Goal: Information Seeking & Learning: Get advice/opinions

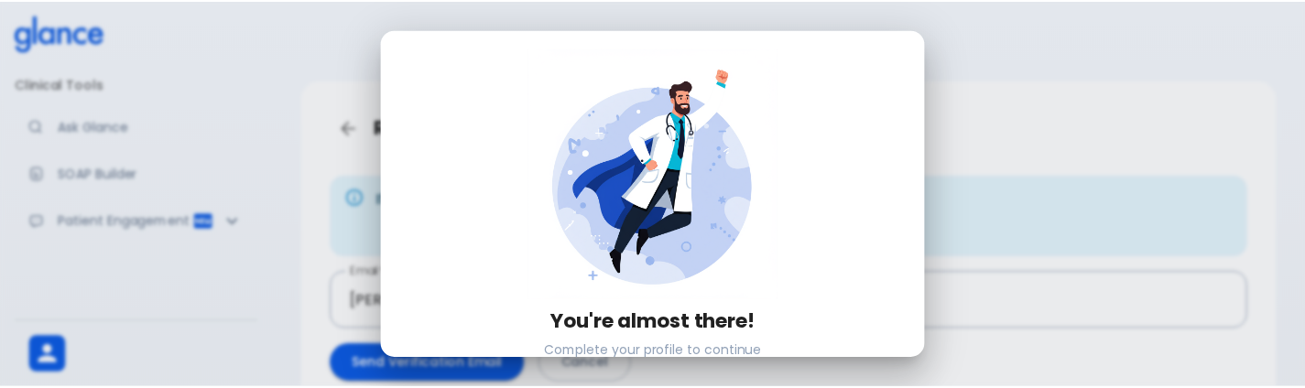
scroll to position [319, 0]
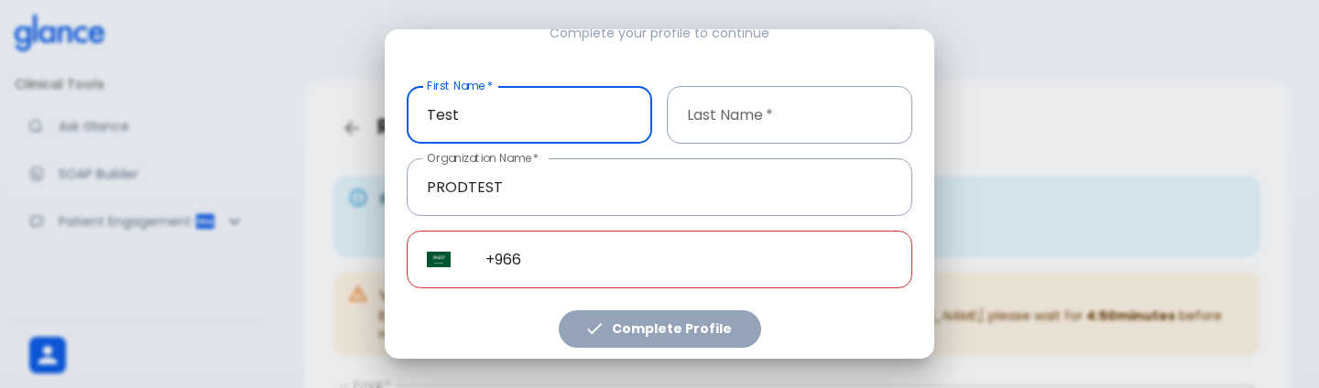
type input "Test"
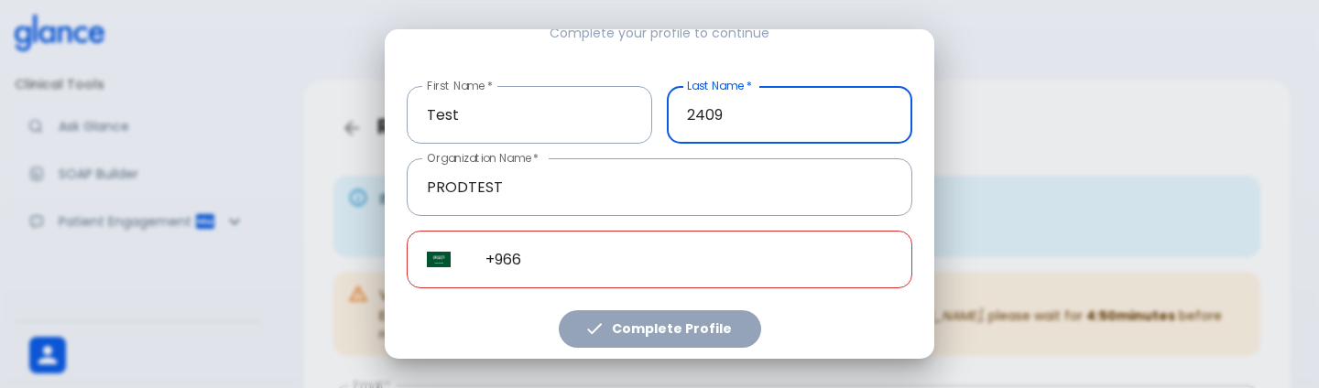
type input "2409"
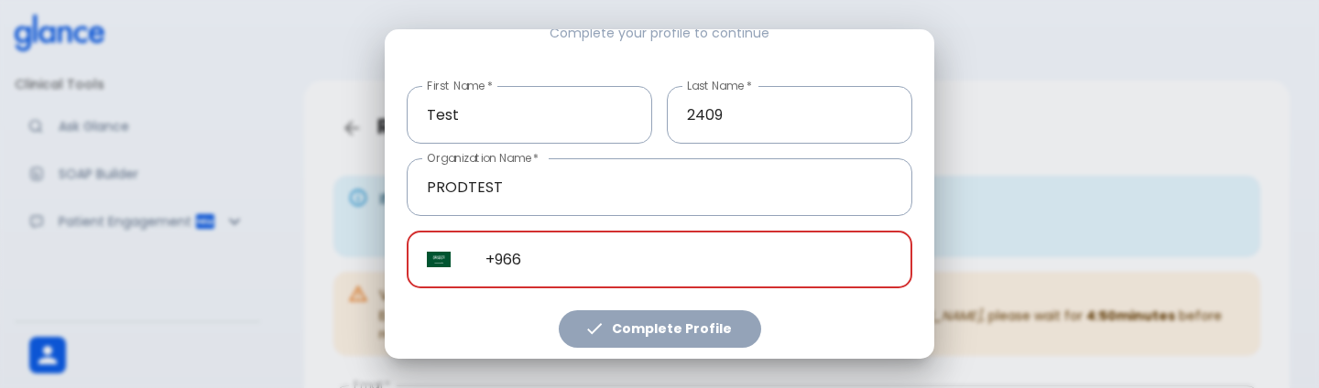
click at [634, 237] on input "+966" at bounding box center [688, 260] width 447 height 58
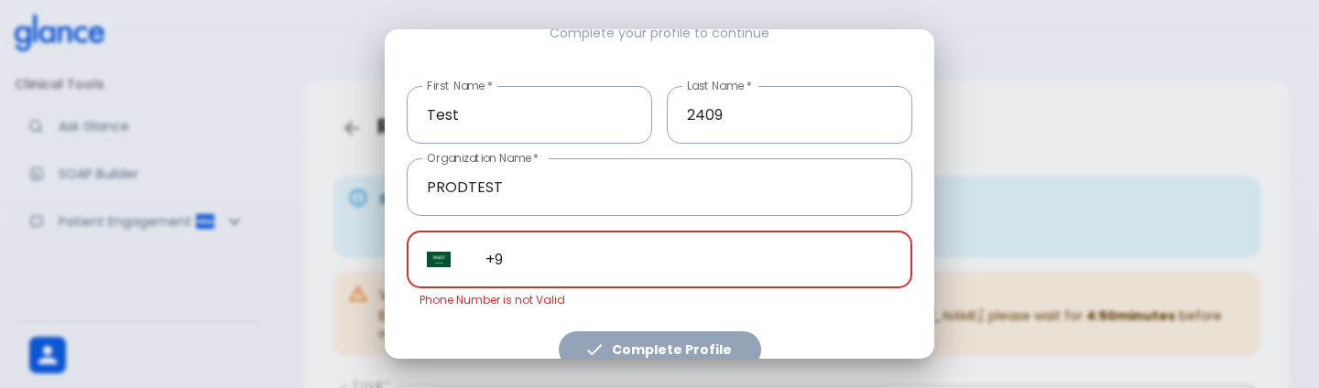
type input "+"
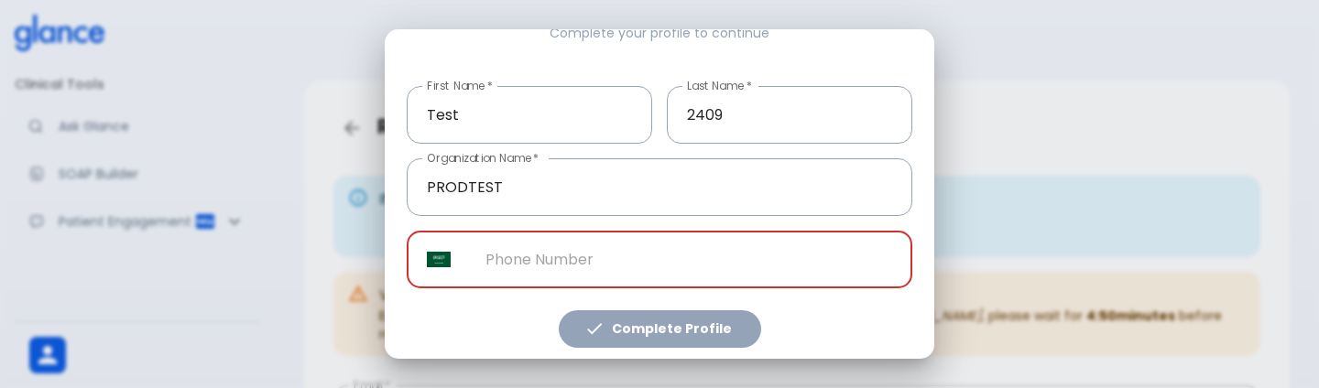
paste input "+1 236 309 1477"
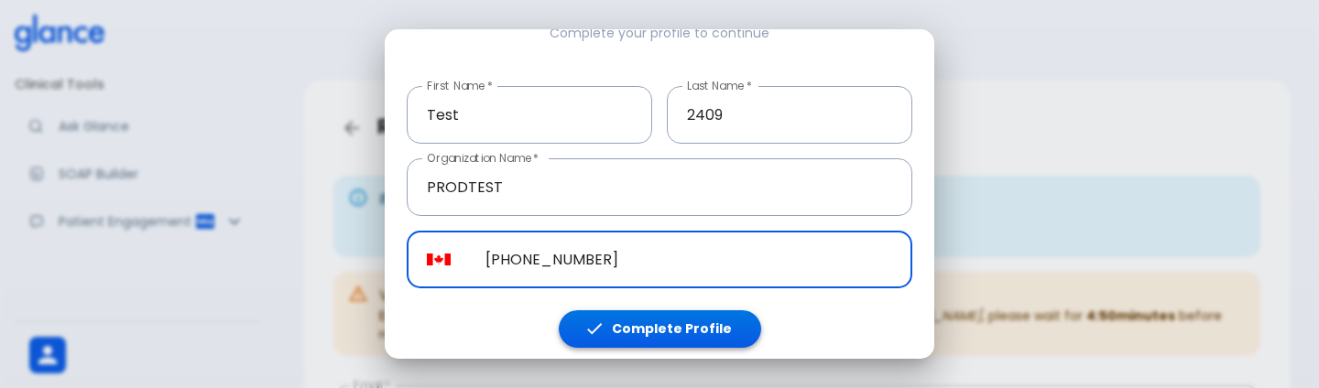
type input "+1 236 309 1477"
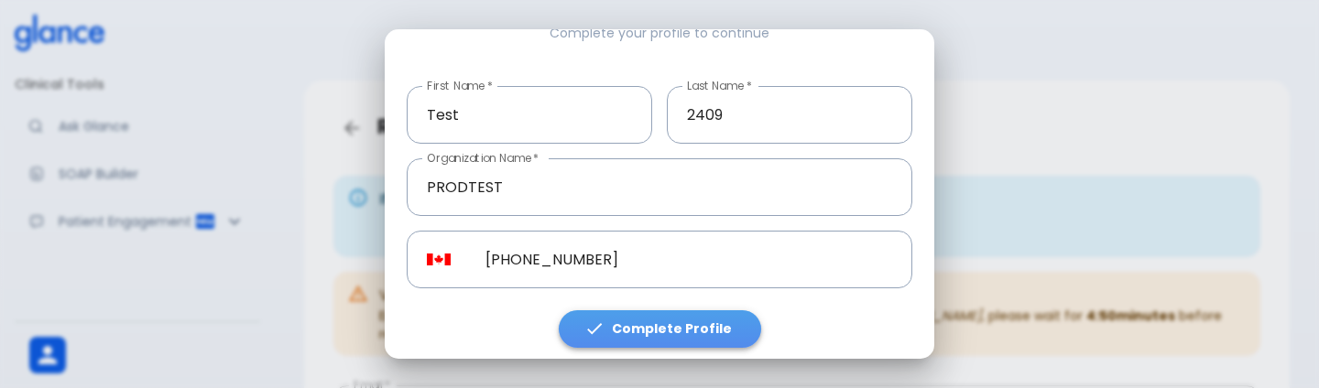
click at [658, 312] on button "Complete Profile" at bounding box center [660, 329] width 202 height 38
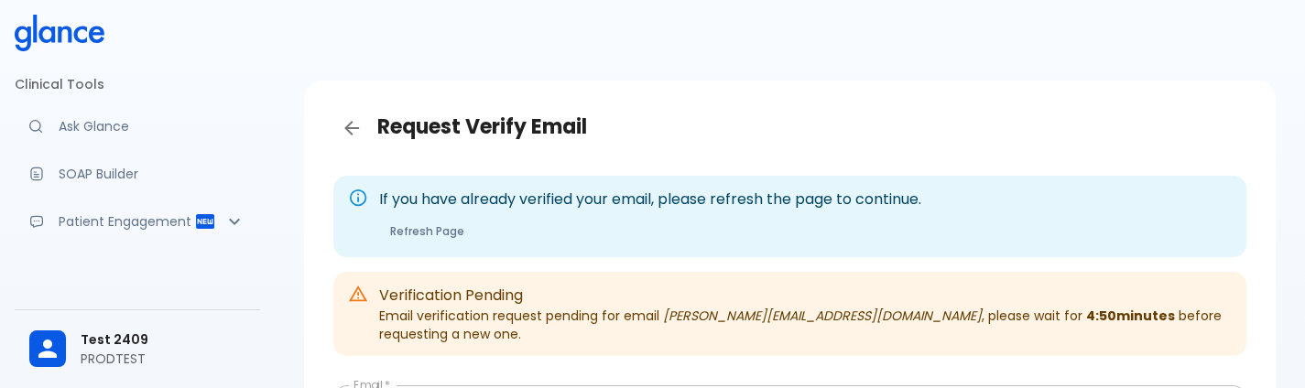
scroll to position [225, 0]
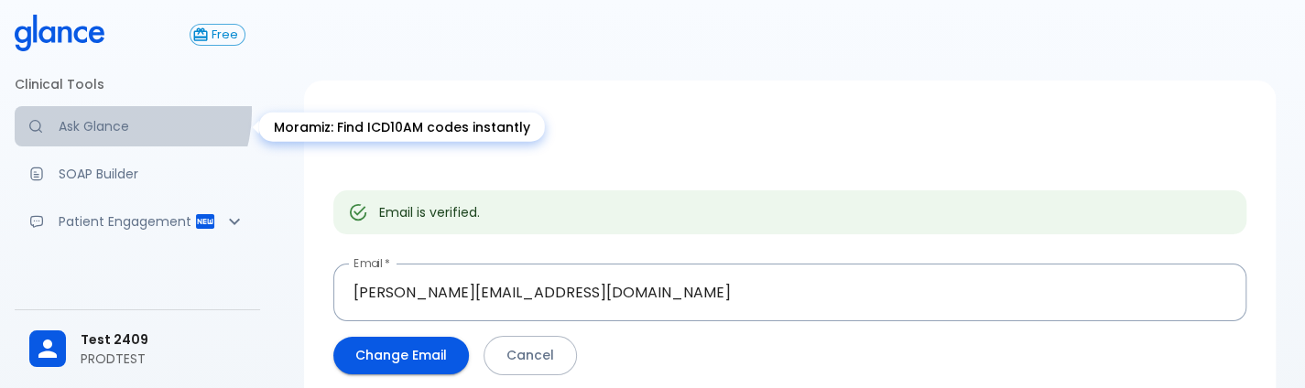
click at [112, 111] on link "Ask Glance" at bounding box center [137, 126] width 245 height 40
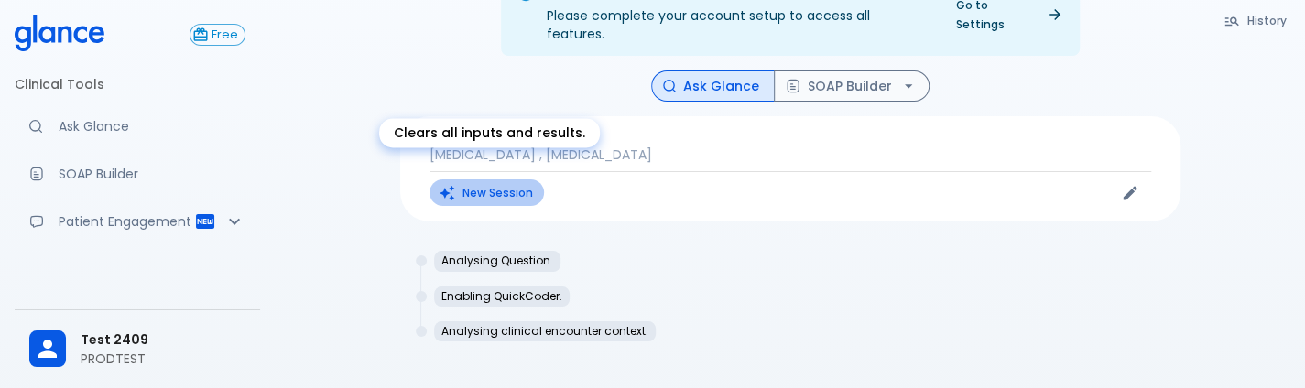
click at [505, 179] on button "New Session" at bounding box center [486, 192] width 114 height 27
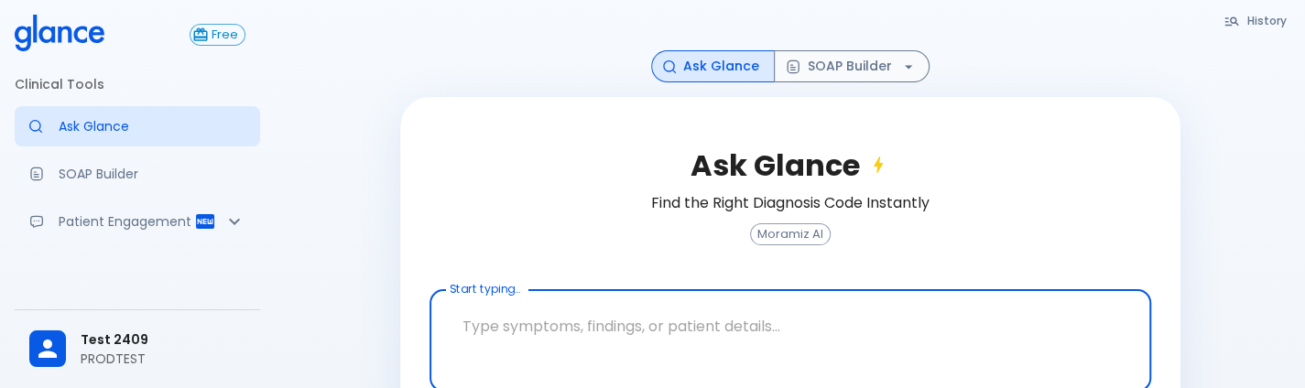
scroll to position [150, 0]
click at [150, 338] on span "Test 2409" at bounding box center [163, 340] width 165 height 19
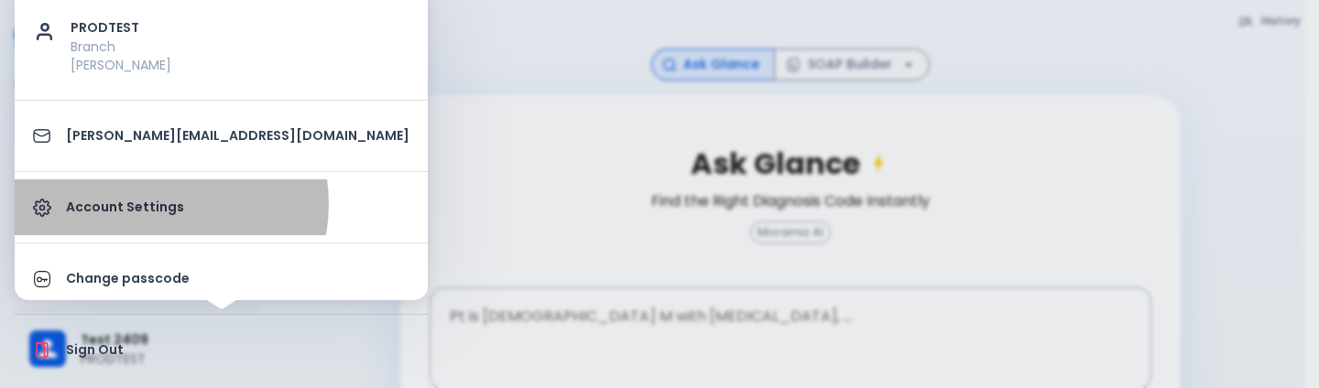
click at [154, 203] on p "Account Settings" at bounding box center [237, 207] width 343 height 19
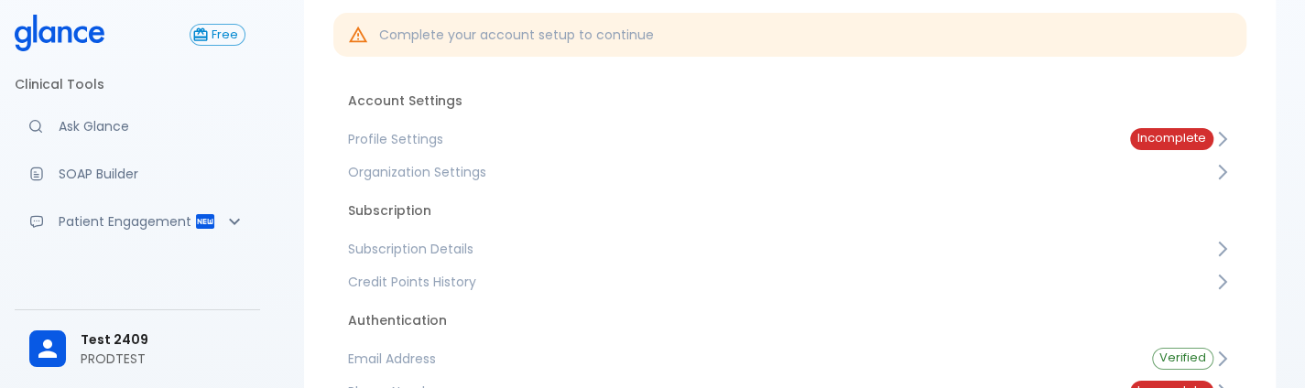
click at [562, 255] on span "Subscription Details" at bounding box center [780, 249] width 865 height 18
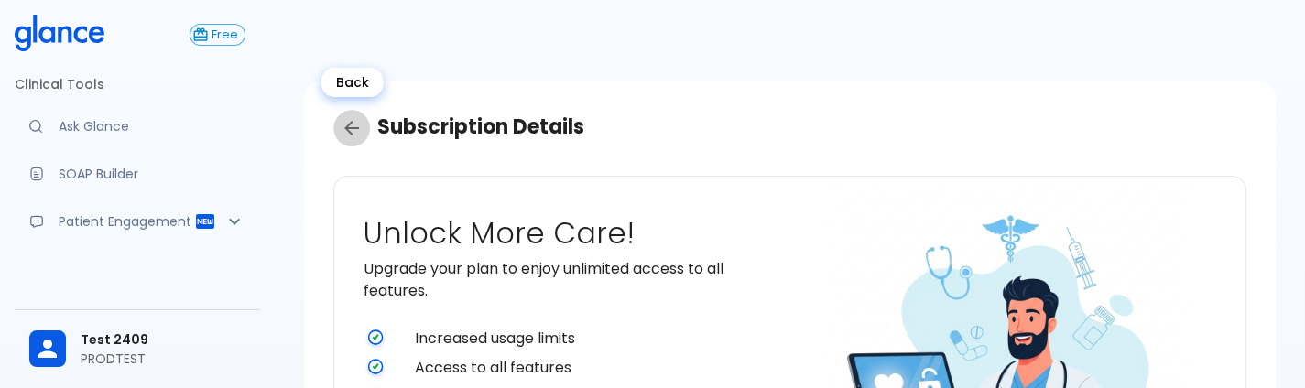
click at [366, 136] on link "Back" at bounding box center [351, 128] width 37 height 37
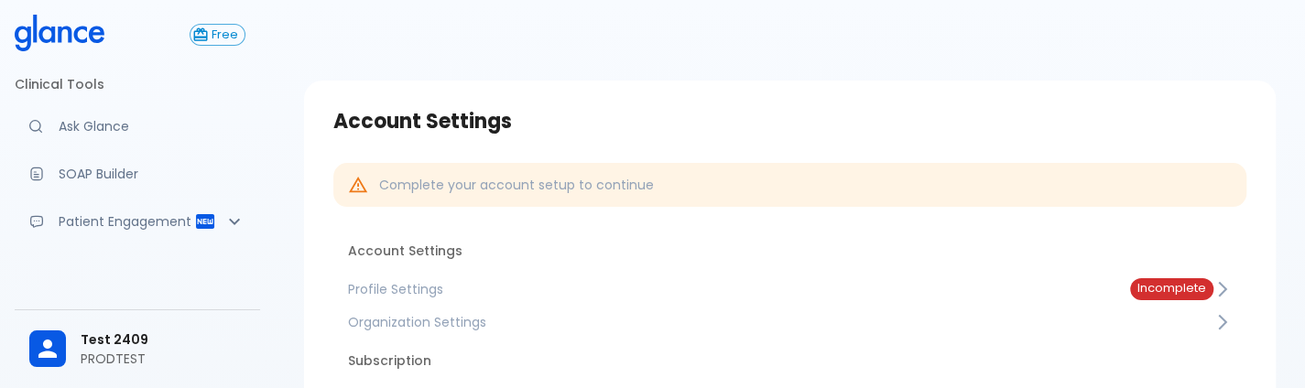
scroll to position [328, 0]
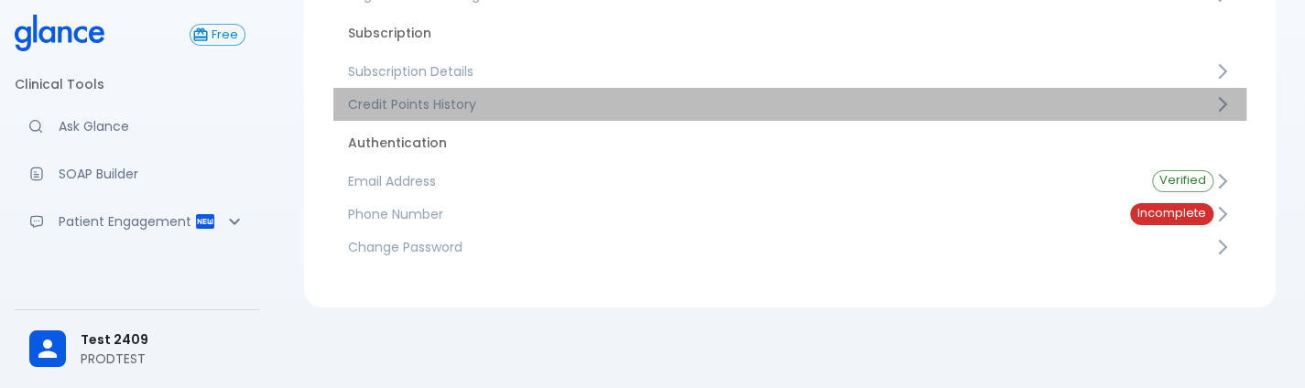
click at [685, 100] on span "Credit Points History" at bounding box center [780, 104] width 865 height 18
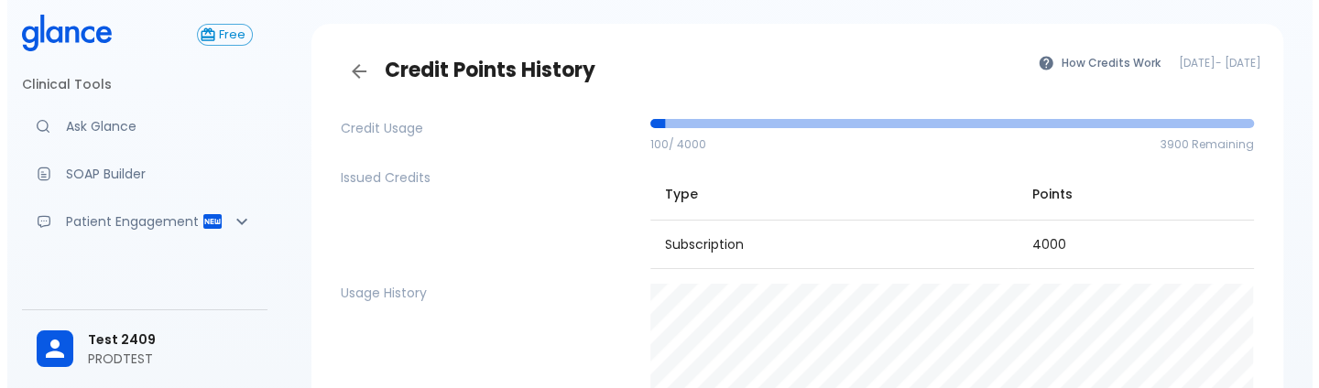
scroll to position [20, 0]
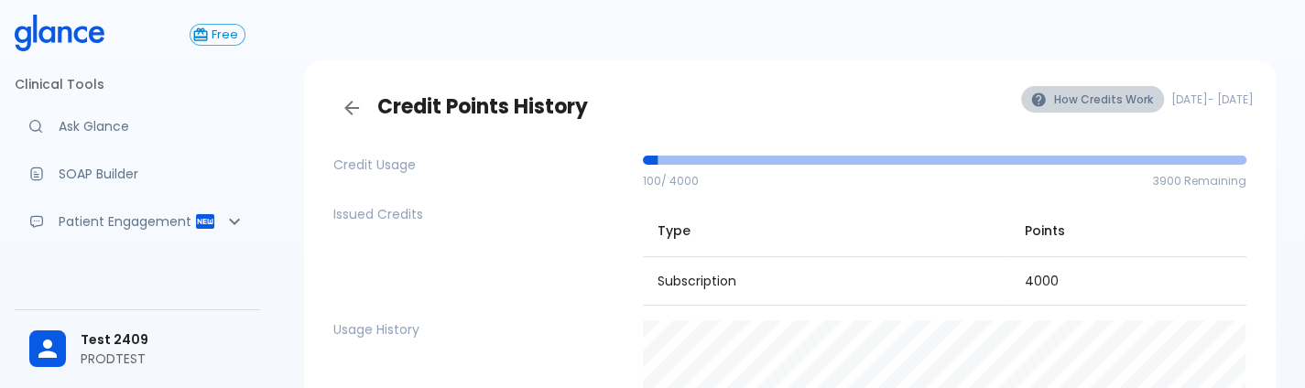
click at [1021, 107] on button "How Credits Work" at bounding box center [1092, 99] width 143 height 27
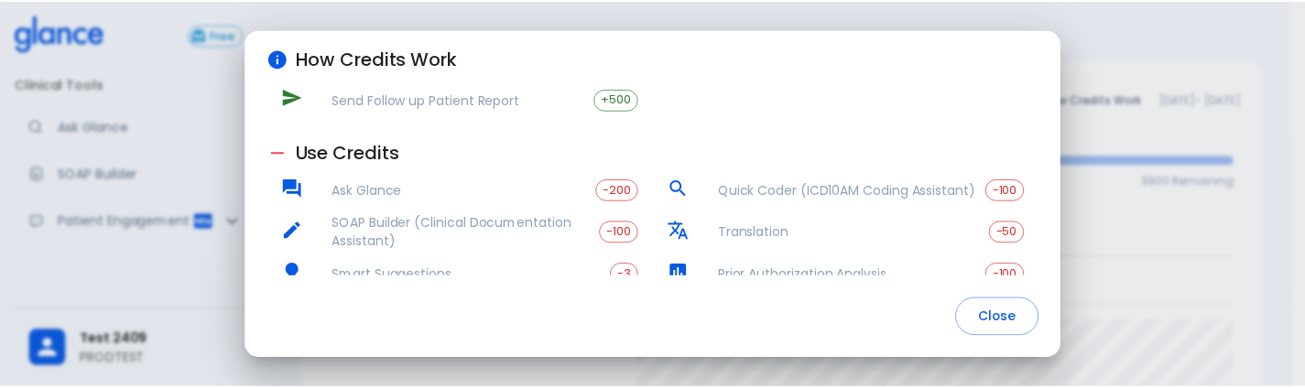
scroll to position [134, 0]
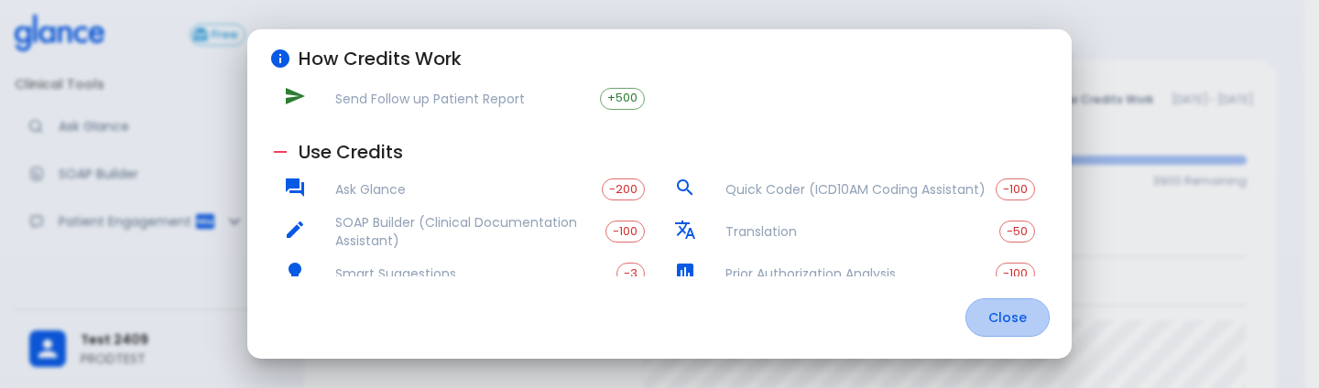
click at [1013, 317] on button "Close" at bounding box center [1007, 318] width 84 height 39
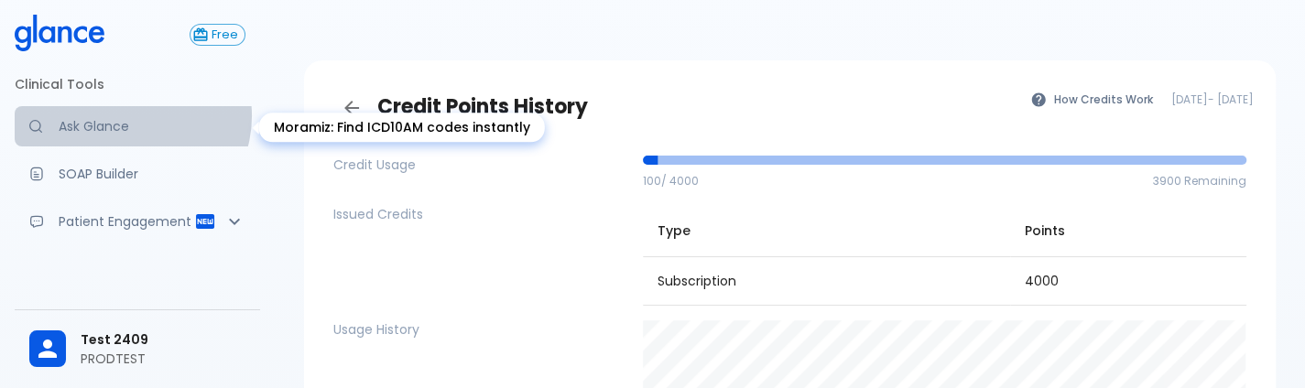
click at [128, 115] on link "Ask Glance" at bounding box center [137, 126] width 245 height 40
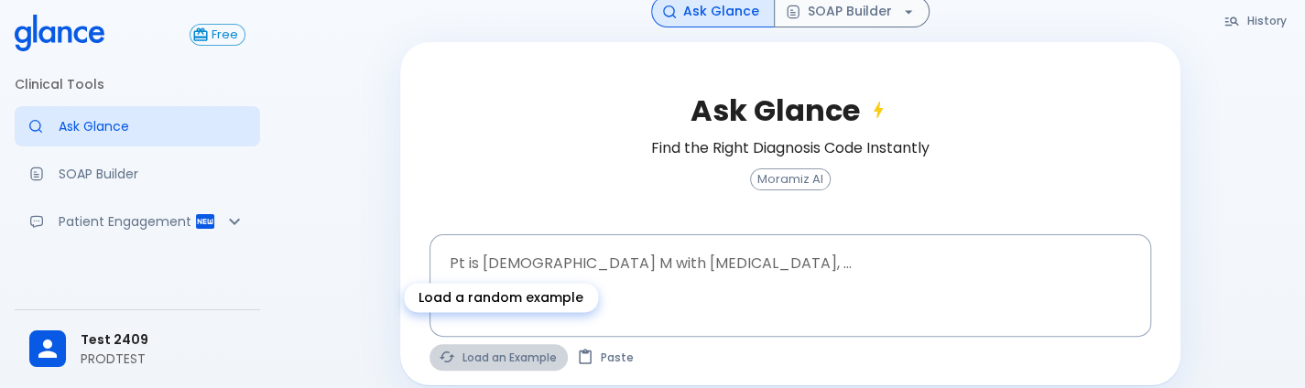
click at [509, 344] on button "Load an Example" at bounding box center [498, 357] width 138 height 27
type textarea "30F, weight loss, palpitations, heat intolerance, HR 121, goiter, TSH undetecta…"
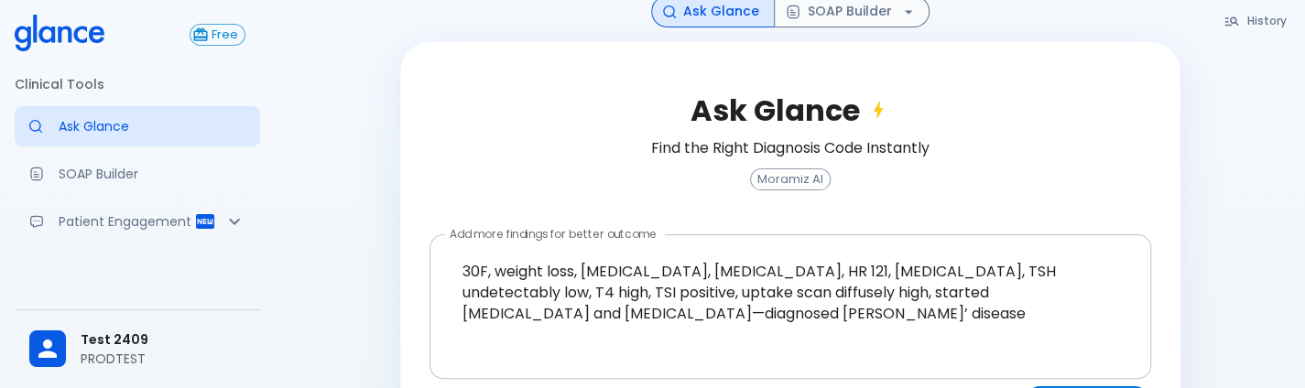
scroll to position [253, 0]
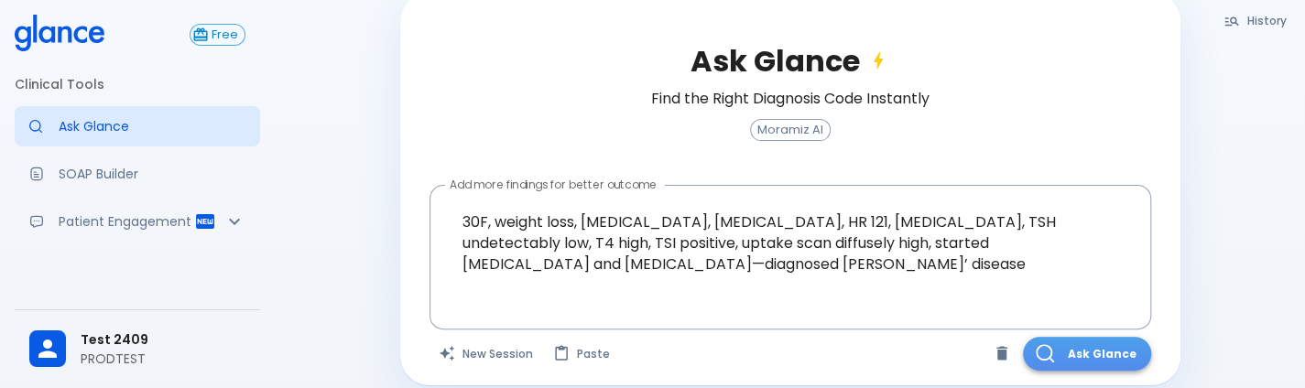
click at [1141, 338] on button "Ask Glance" at bounding box center [1087, 354] width 128 height 34
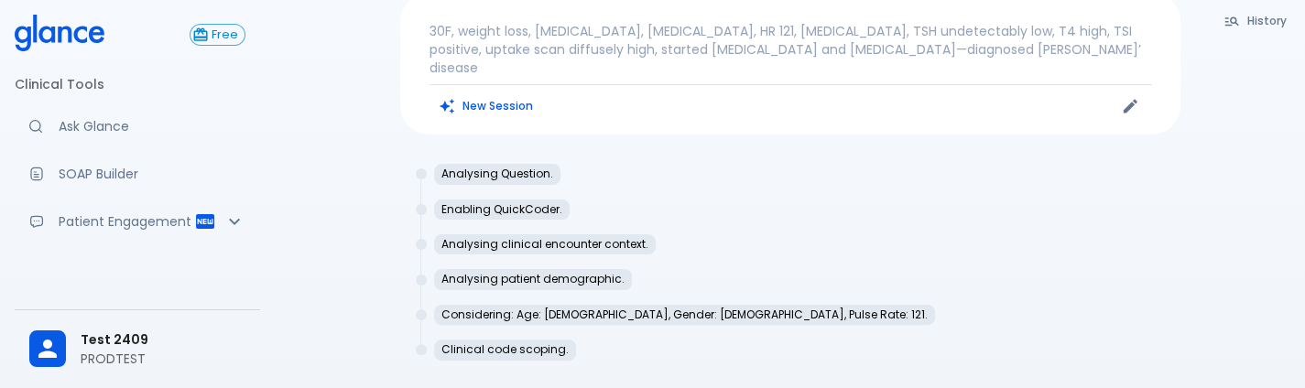
scroll to position [181, 0]
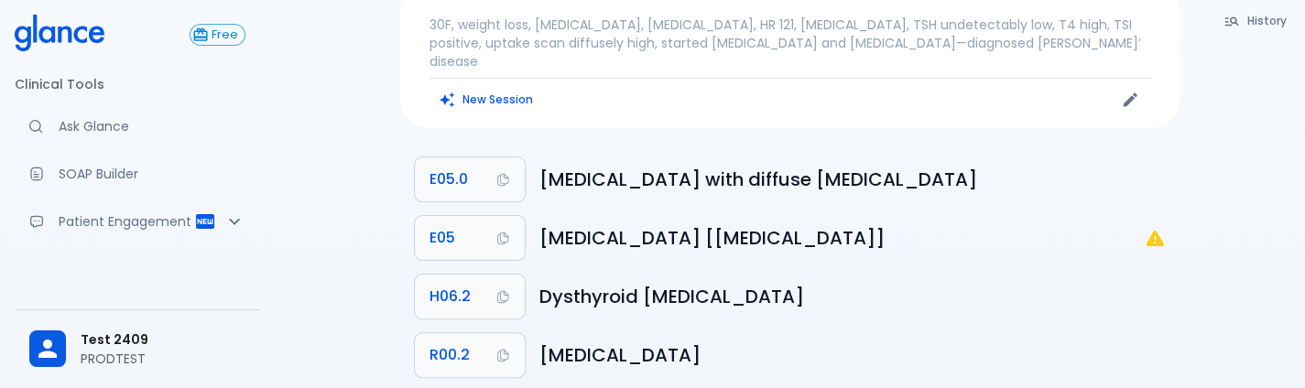
click at [212, 346] on span "Test 2409" at bounding box center [163, 340] width 165 height 19
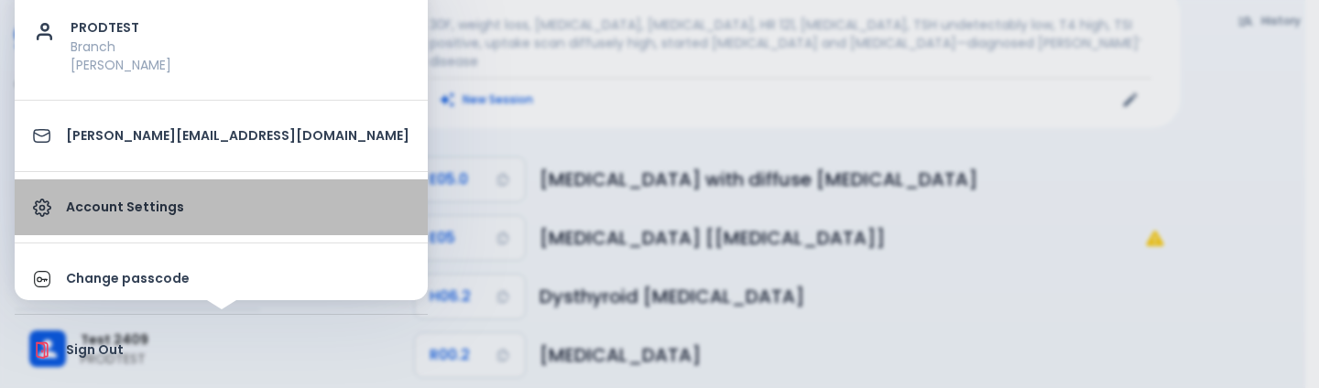
click at [234, 201] on p "Account Settings" at bounding box center [237, 207] width 343 height 19
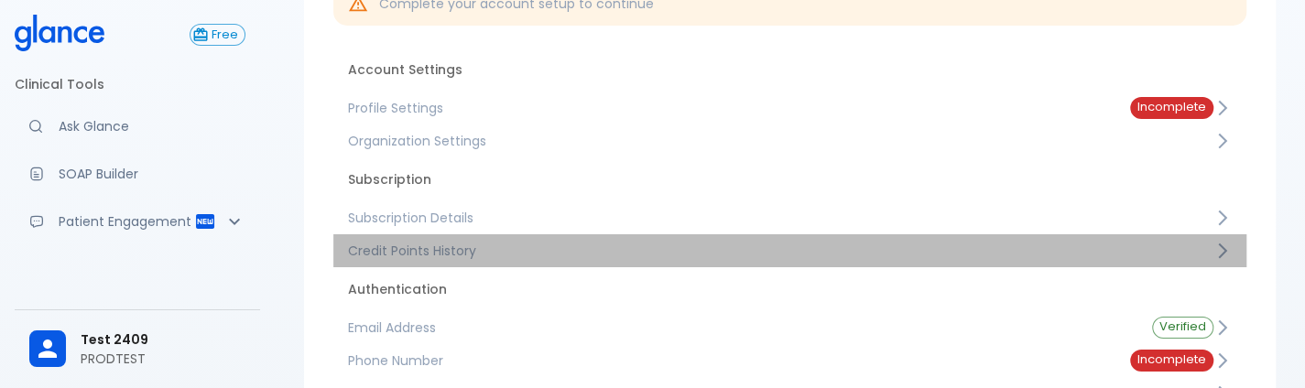
click at [526, 259] on span "Credit Points History" at bounding box center [780, 251] width 865 height 18
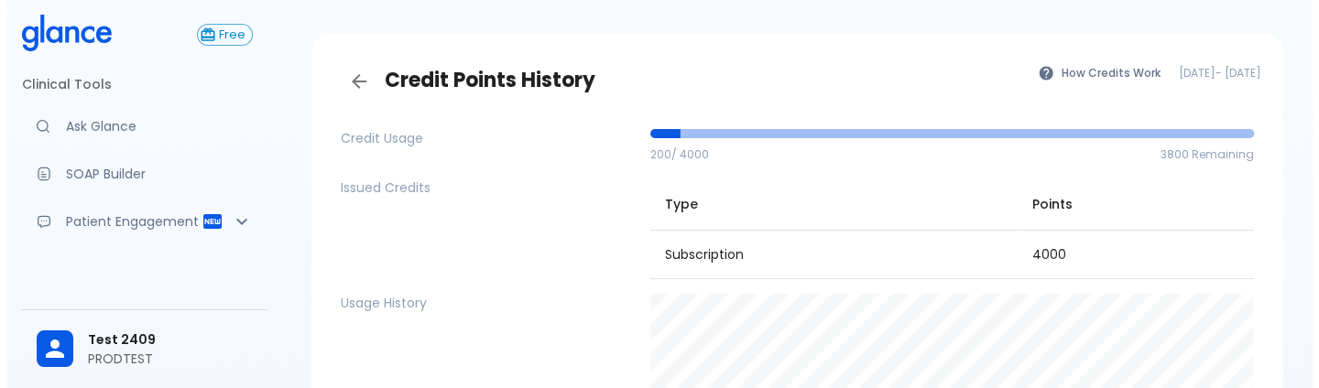
scroll to position [49, 0]
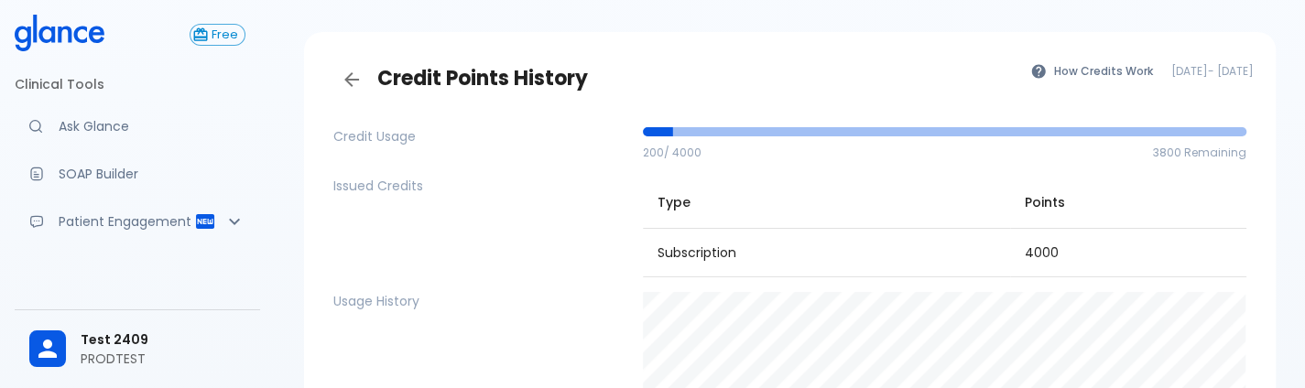
click at [538, 226] on div "Issued Credits" at bounding box center [480, 227] width 295 height 101
click at [1022, 61] on button "How Credits Work" at bounding box center [1092, 71] width 143 height 27
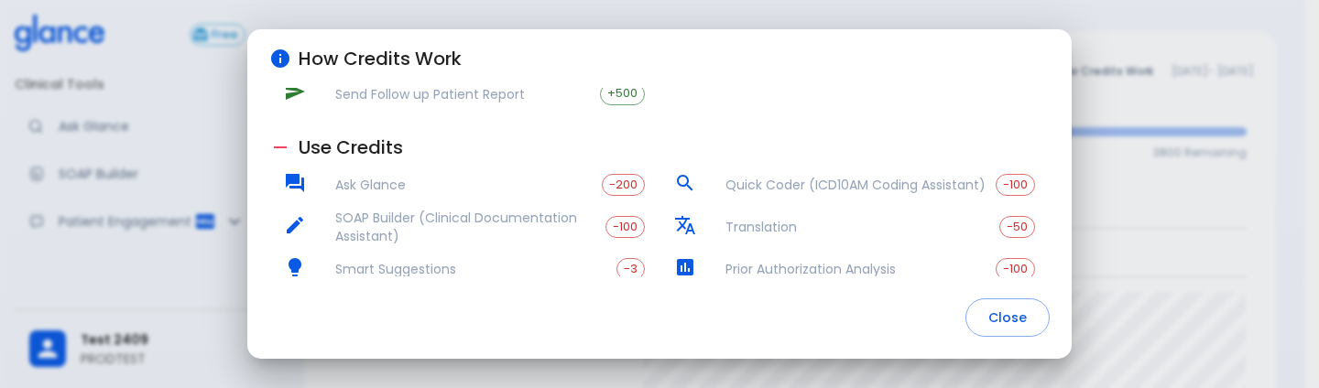
scroll to position [137, 0]
click at [615, 182] on span "-200" at bounding box center [623, 186] width 41 height 14
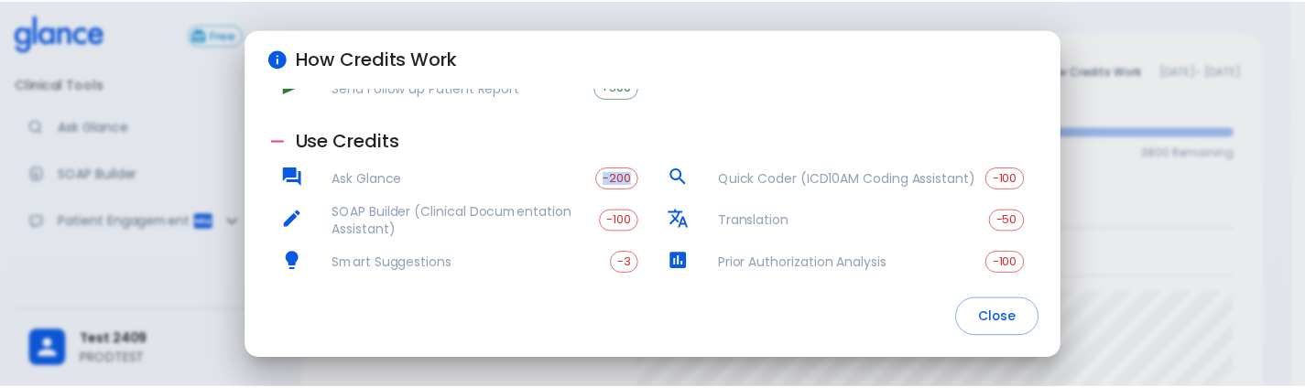
scroll to position [143, 0]
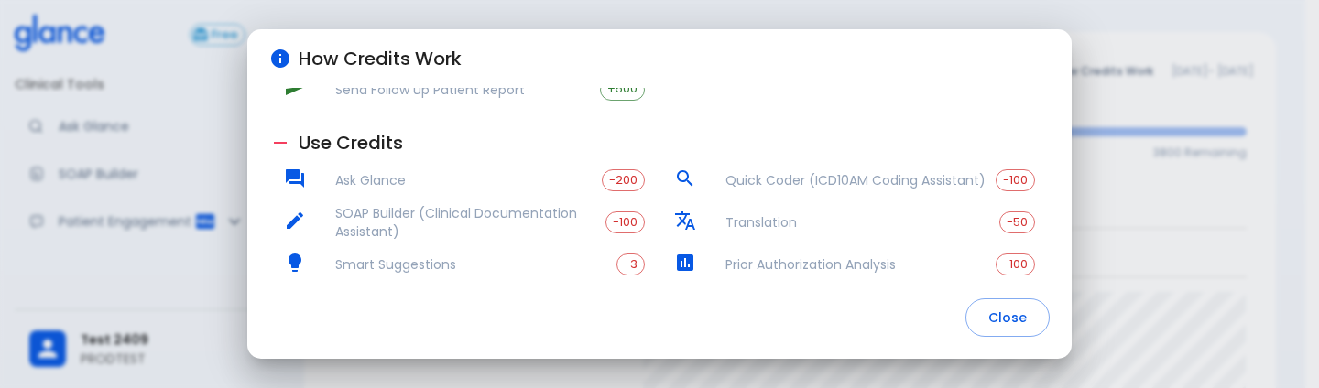
click at [0, 182] on div "How Credits Work Credits are consumed for various operations and can be earned …" at bounding box center [659, 194] width 1319 height 388
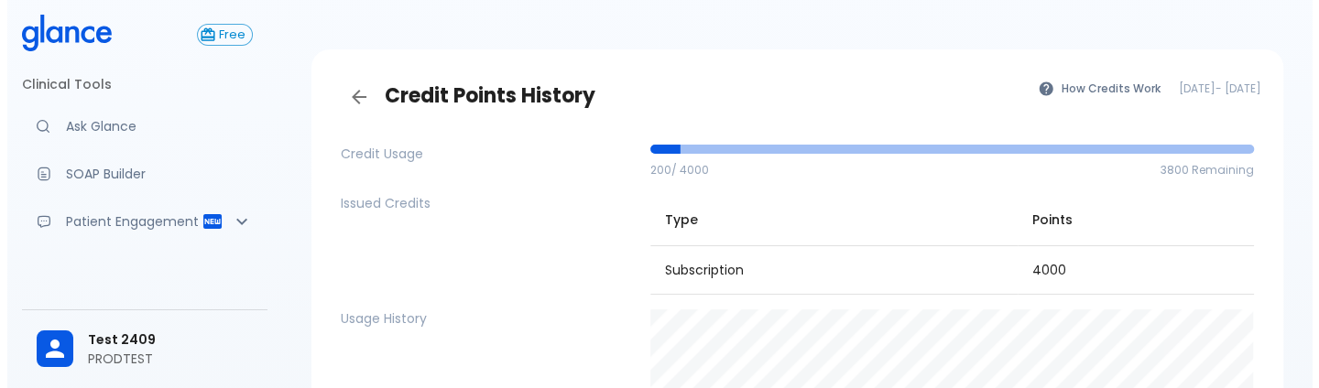
scroll to position [0, 0]
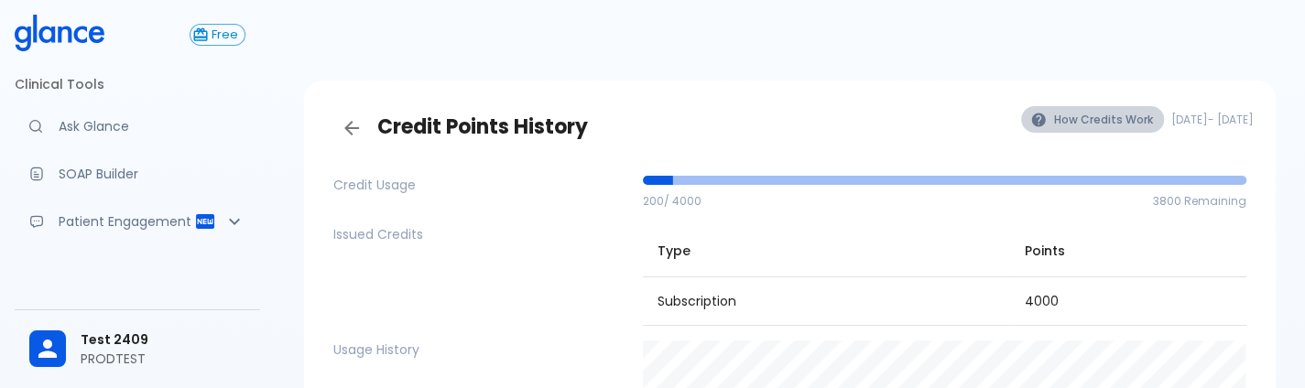
click at [1021, 113] on button "How Credits Work" at bounding box center [1092, 119] width 143 height 27
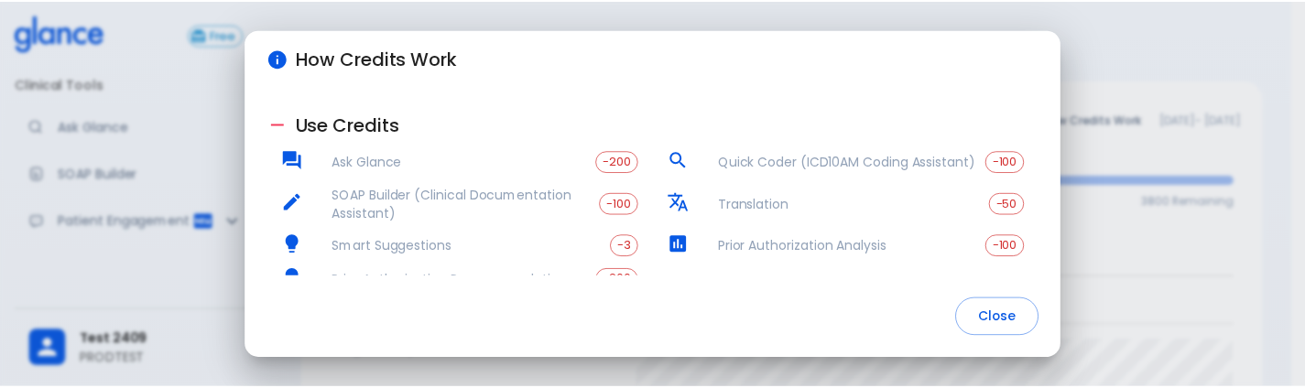
scroll to position [330, 0]
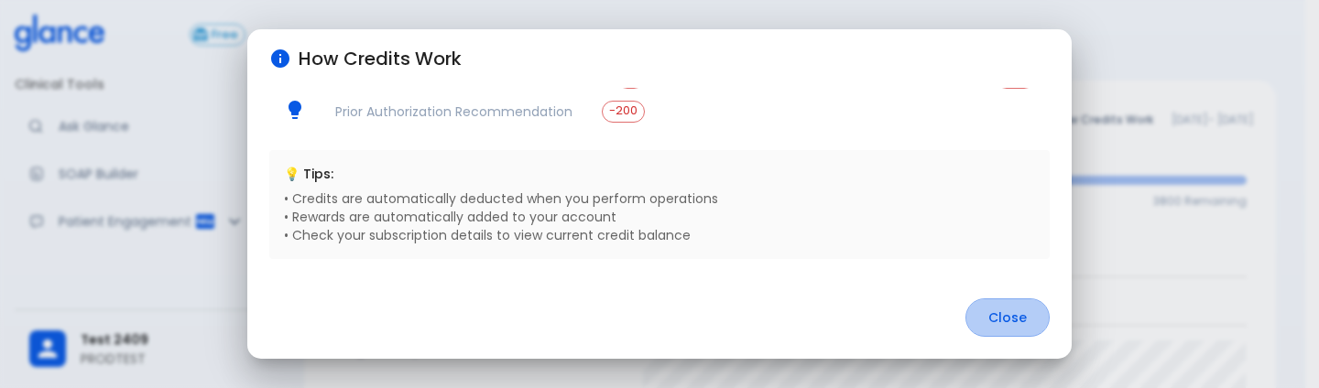
click at [1002, 329] on button "Close" at bounding box center [1007, 318] width 84 height 39
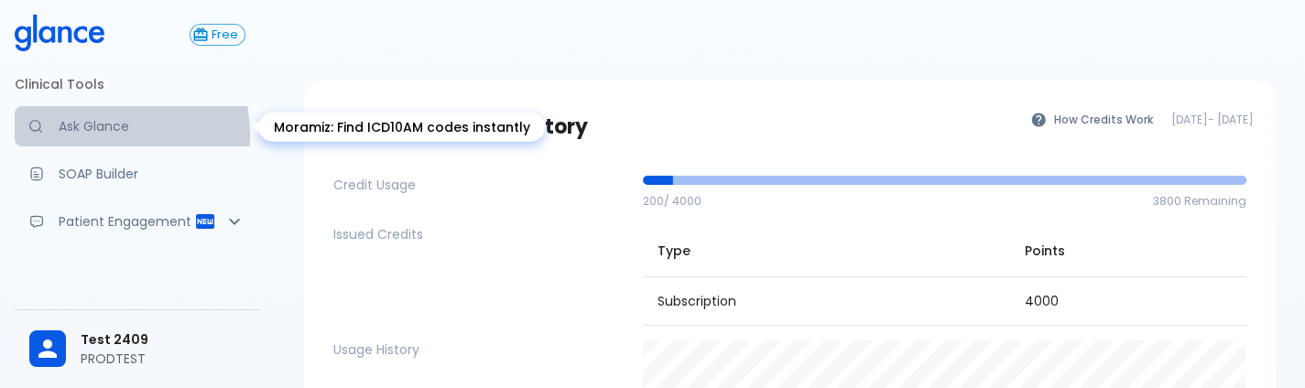
click at [81, 136] on p "Ask Glance" at bounding box center [152, 126] width 187 height 18
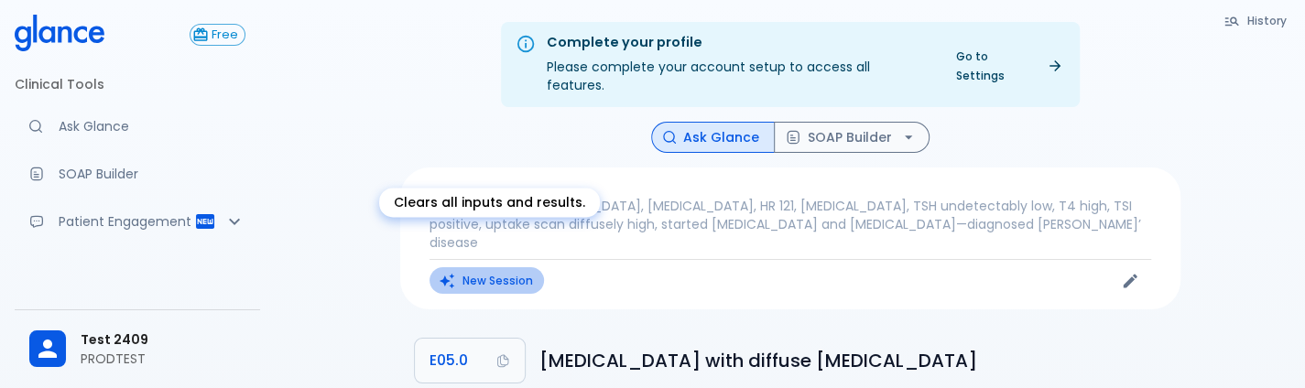
click at [443, 273] on icon "Clears all inputs and results." at bounding box center [447, 281] width 16 height 16
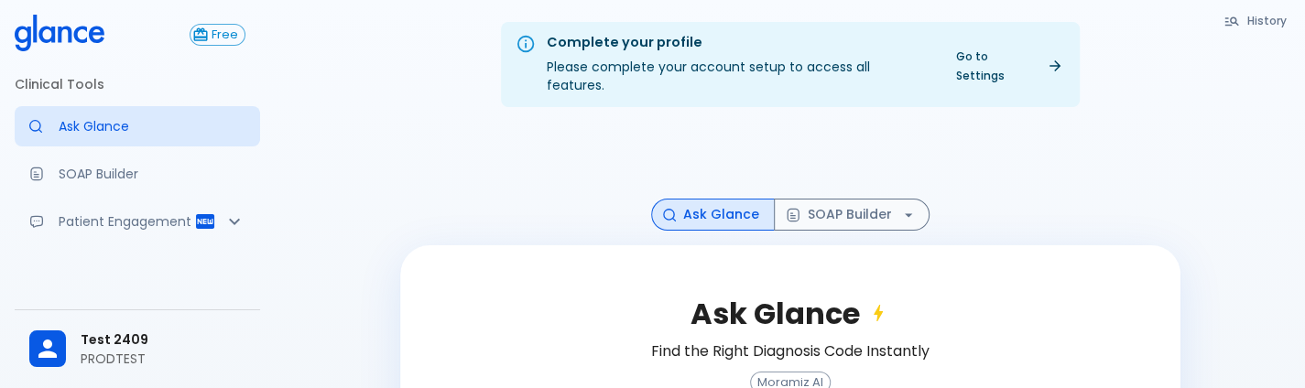
scroll to position [201, 0]
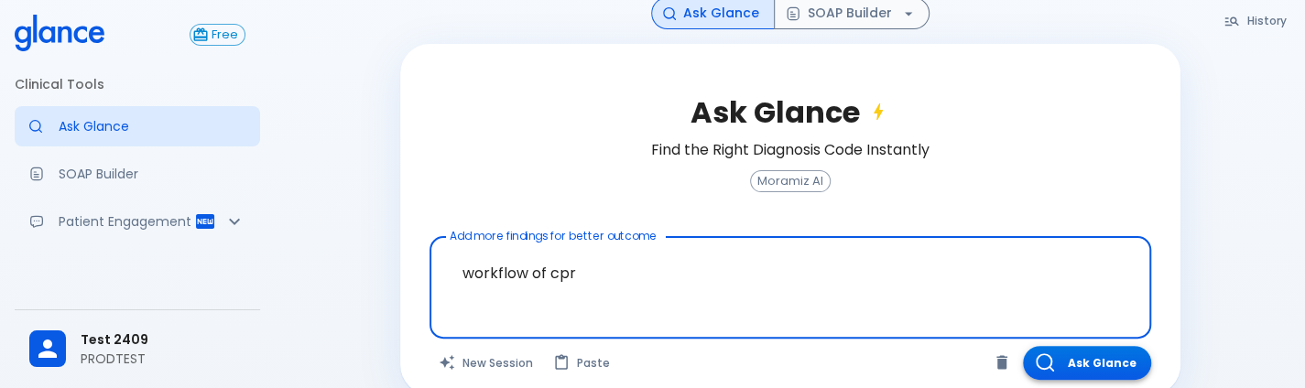
type textarea "workflow of cpr"
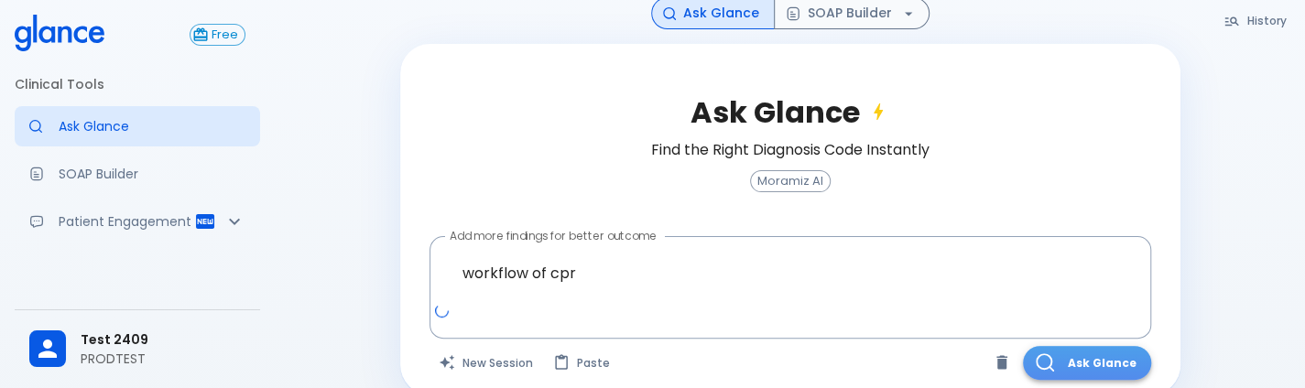
click at [1073, 346] on button "Ask Glance" at bounding box center [1087, 363] width 128 height 34
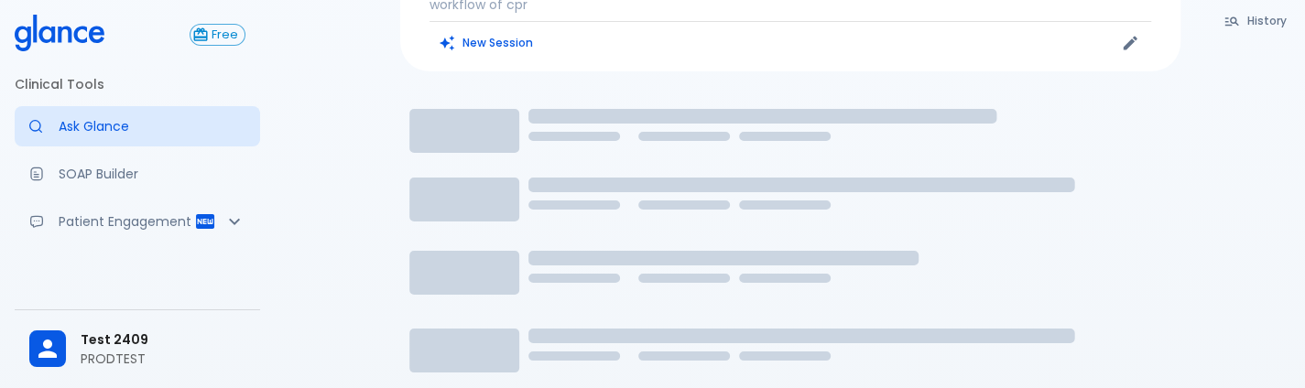
scroll to position [124, 0]
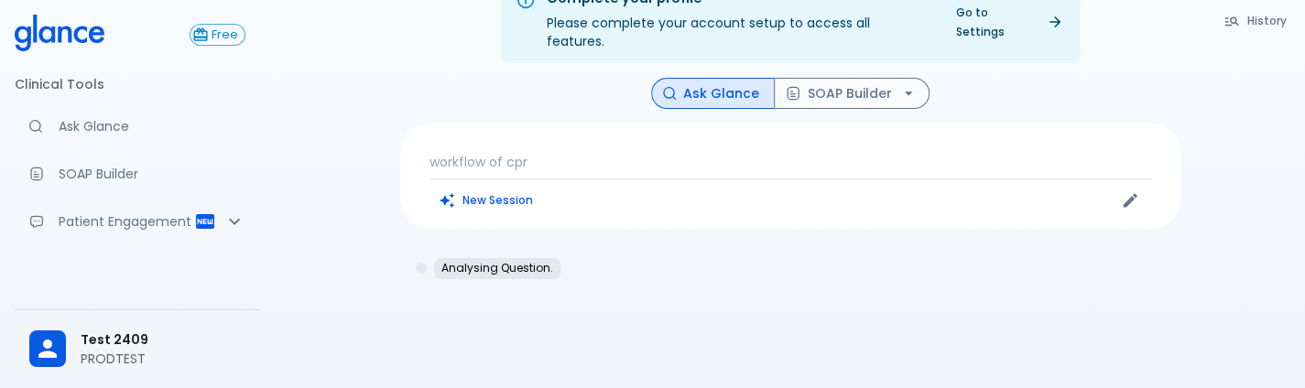
scroll to position [86, 0]
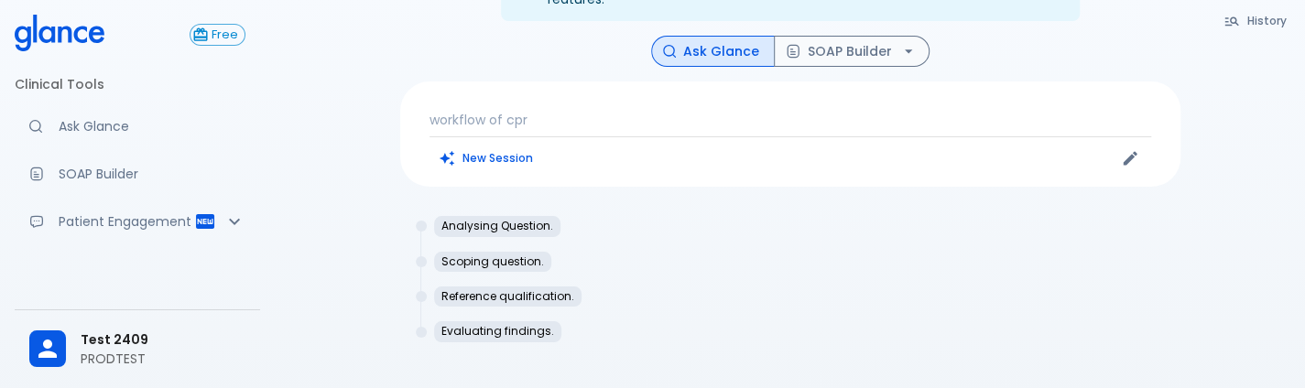
click at [1073, 342] on div "Analysing Question. Scoping question. Reference qualification. Evaluating findi…" at bounding box center [790, 286] width 780 height 170
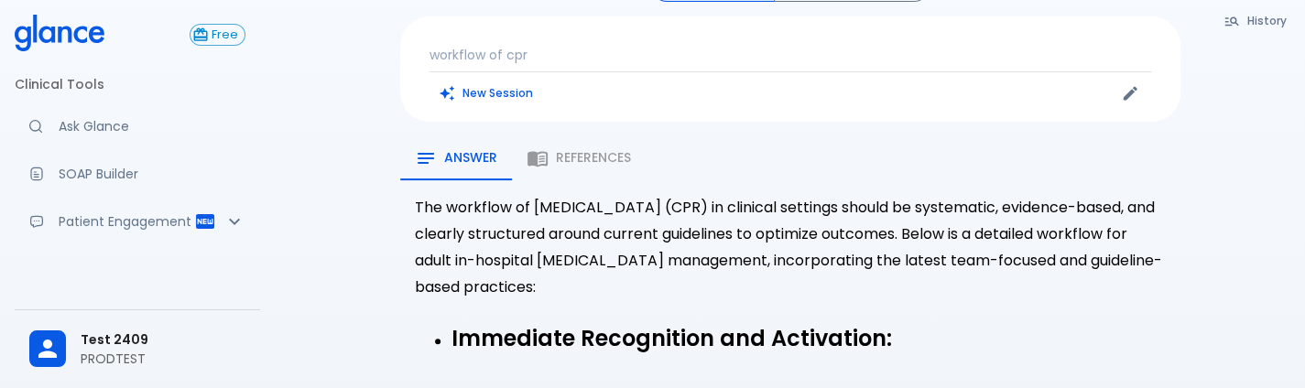
scroll to position [178, 0]
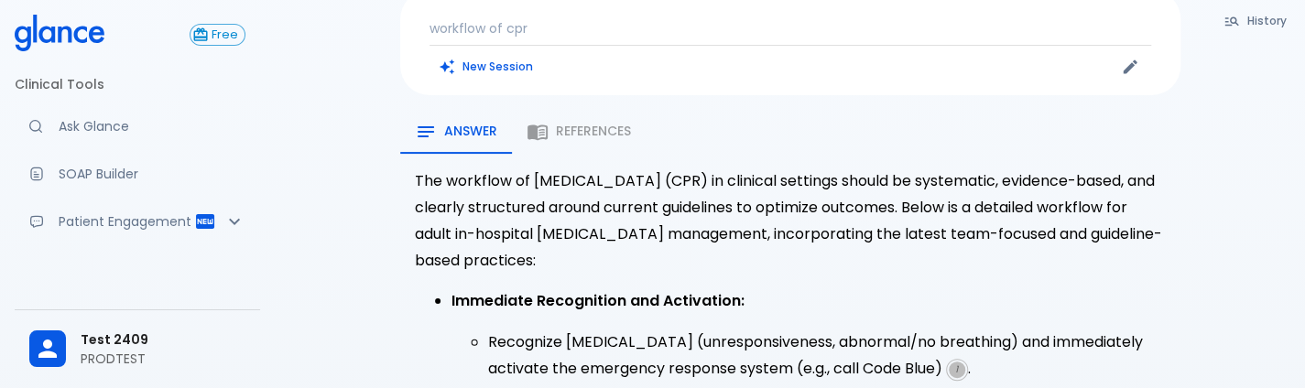
drag, startPoint x: 231, startPoint y: 307, endPoint x: 194, endPoint y: 340, distance: 49.3
click at [194, 340] on div "Free Clinical Tools Ask Glance SOAP Builder Patient Engagement Note Taking Supp…" at bounding box center [137, 194] width 275 height 388
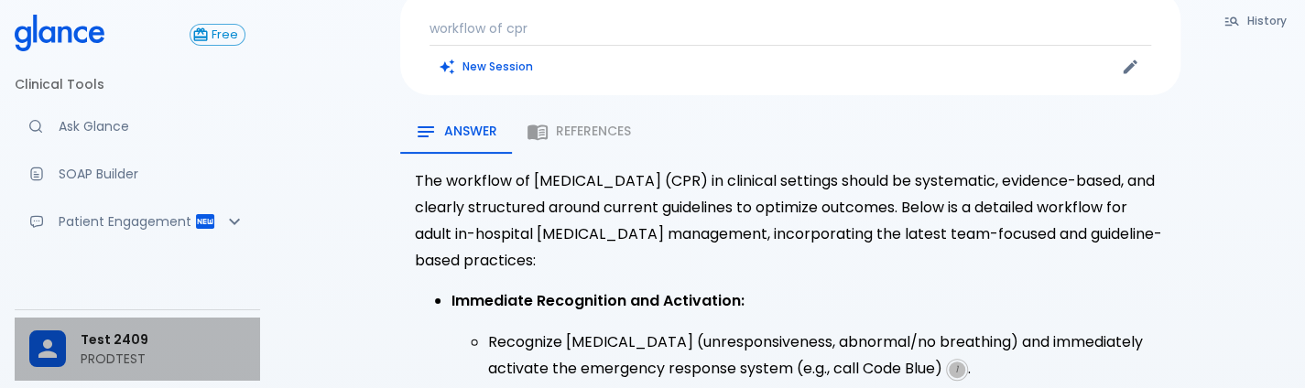
click at [194, 340] on span "Test 2409" at bounding box center [163, 340] width 165 height 19
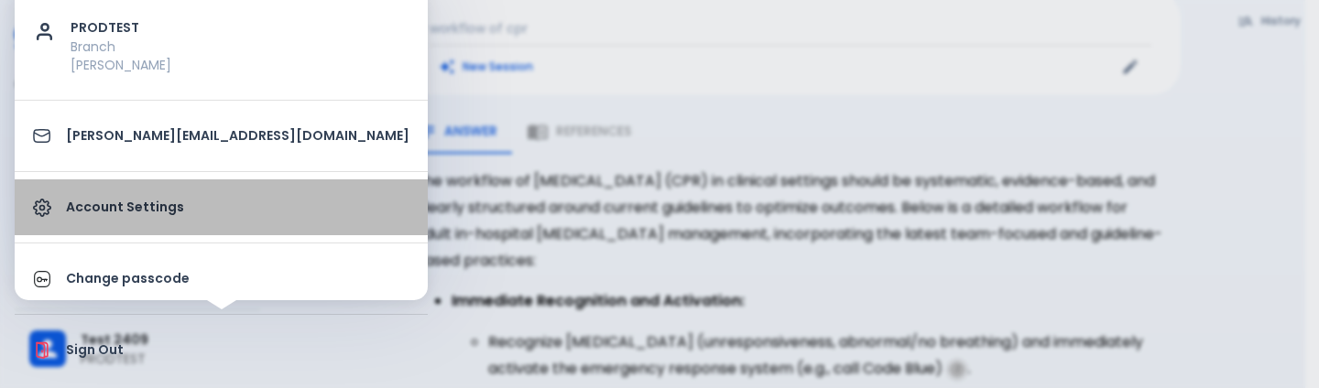
click at [233, 232] on link "Account Settings" at bounding box center [221, 207] width 413 height 56
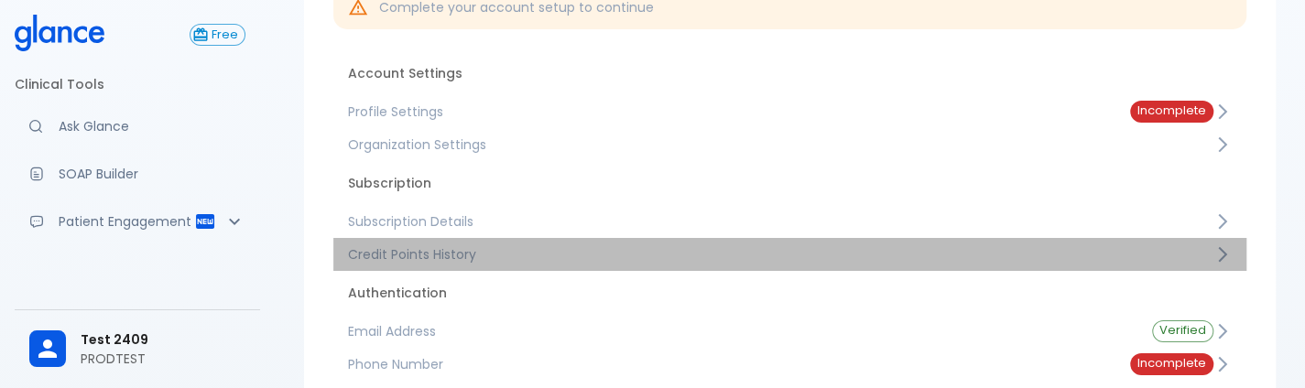
click at [588, 263] on span "Credit Points History" at bounding box center [780, 254] width 865 height 18
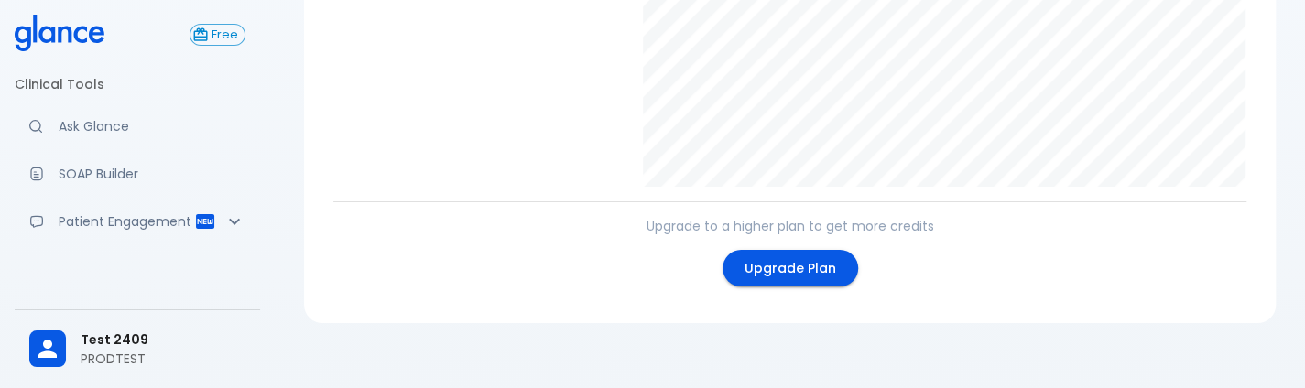
scroll to position [467, 0]
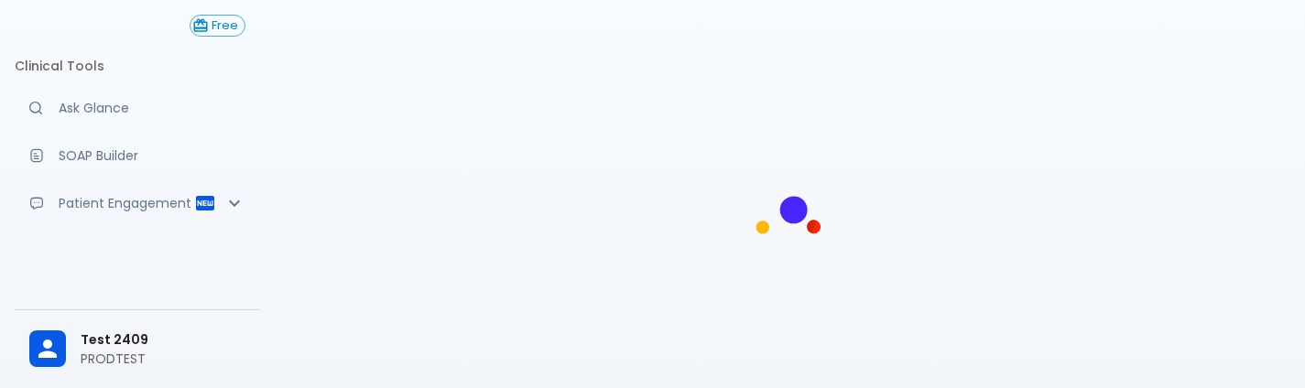
scroll to position [15, 0]
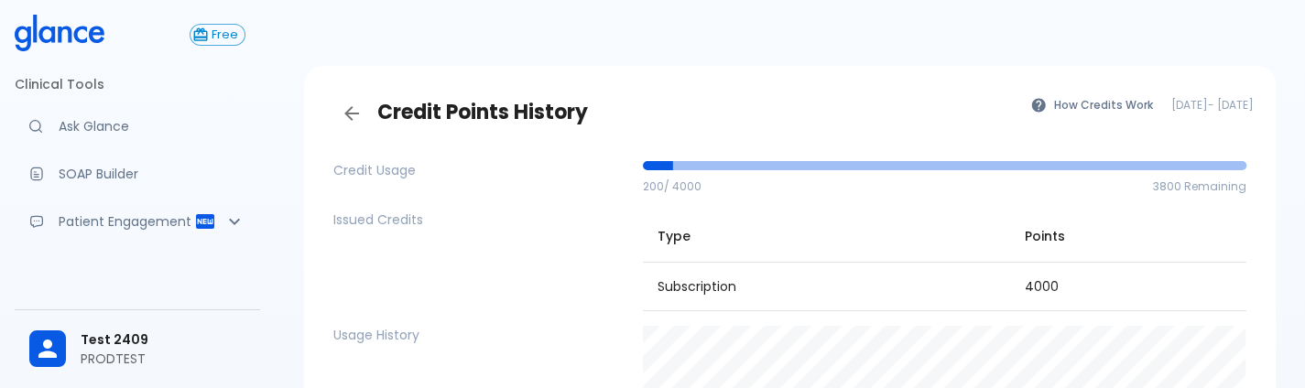
click at [927, 308] on td "Subscription" at bounding box center [826, 286] width 367 height 49
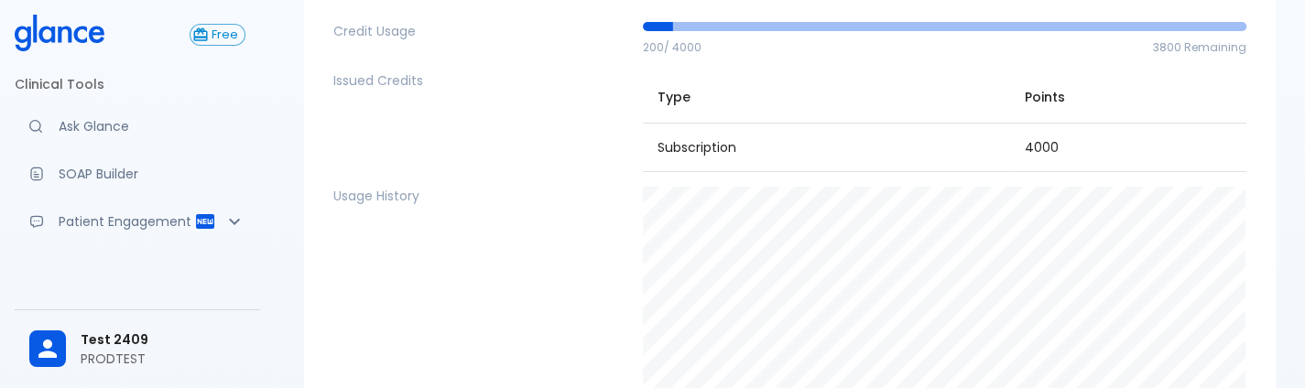
scroll to position [470, 0]
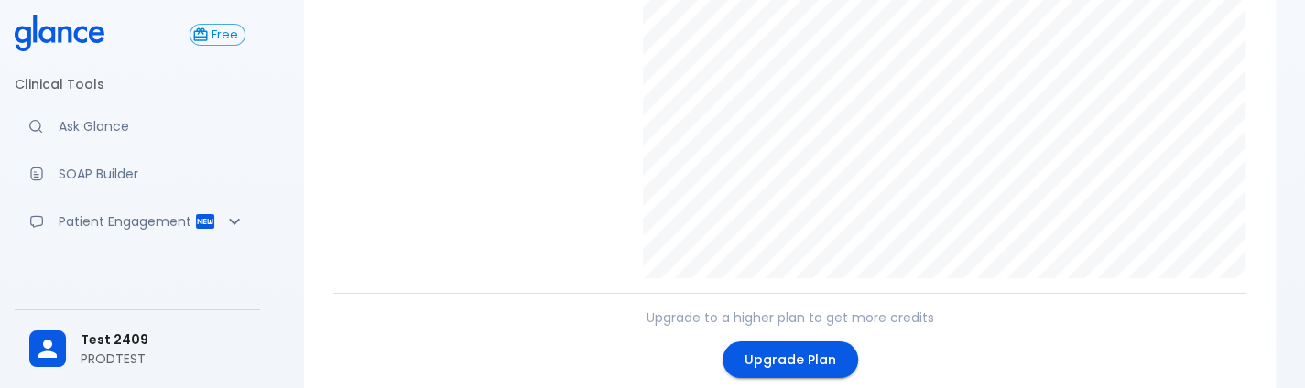
scroll to position [374, 0]
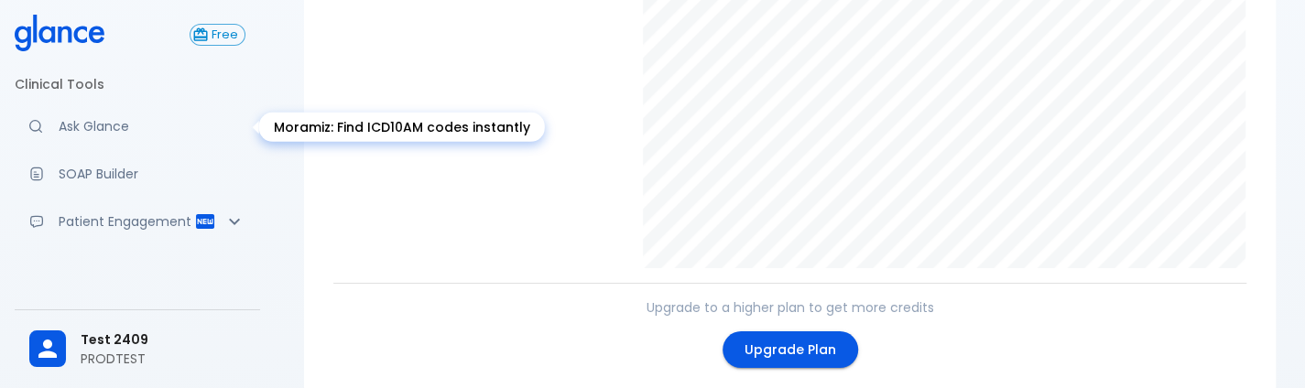
click at [106, 118] on p "Ask Glance" at bounding box center [152, 126] width 187 height 18
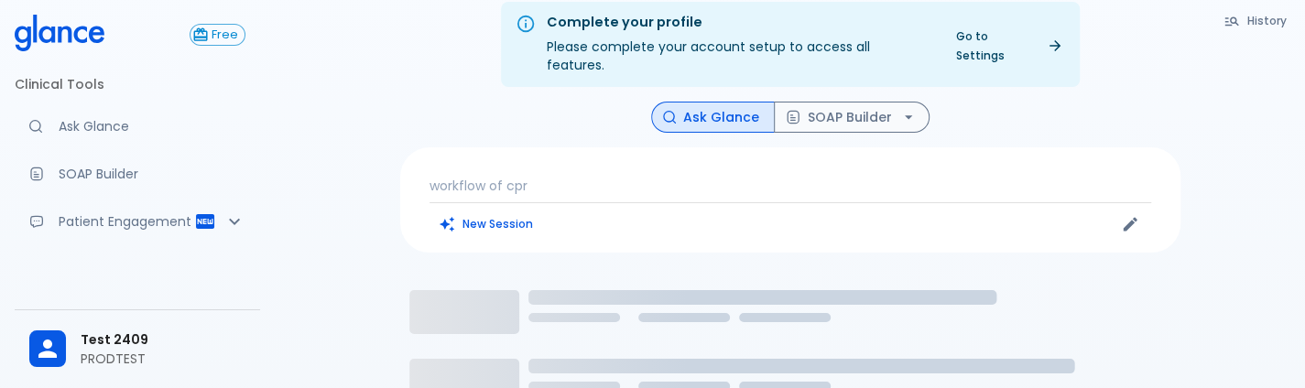
click at [555, 156] on div "workflow of cpr New Session" at bounding box center [790, 199] width 780 height 105
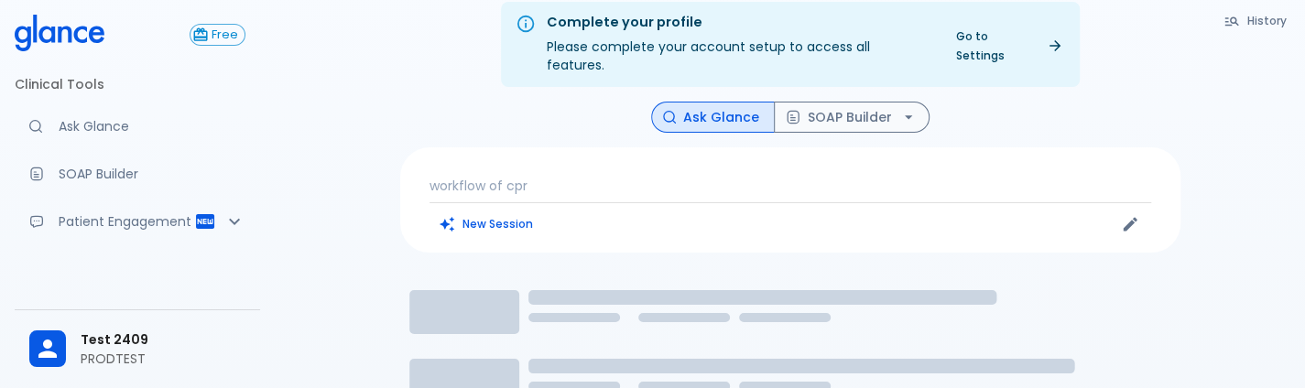
click at [555, 156] on div "workflow of cpr New Session" at bounding box center [790, 199] width 780 height 105
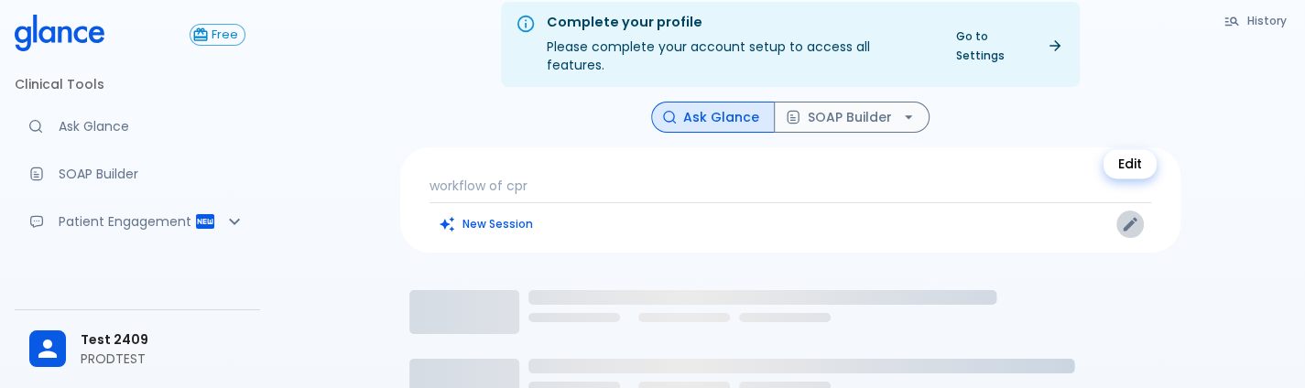
click at [1126, 218] on icon "Edit" at bounding box center [1130, 225] width 14 height 14
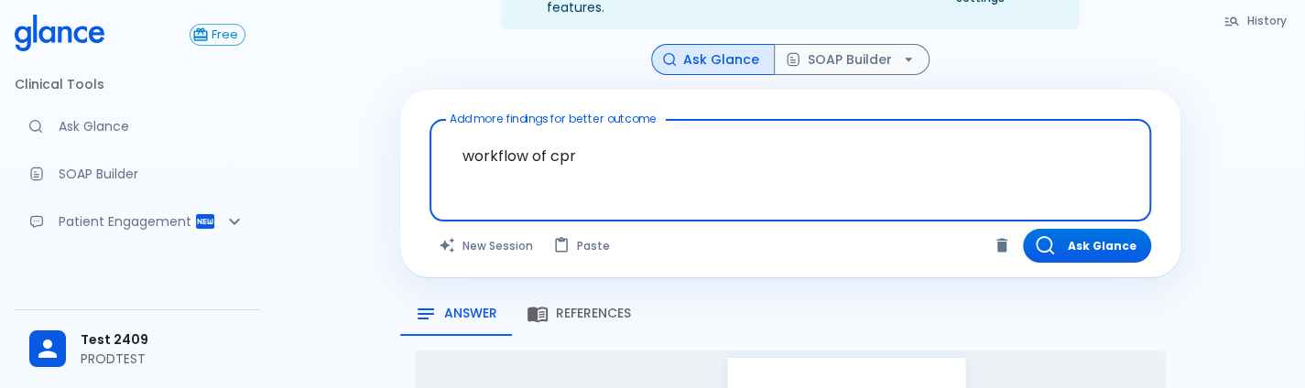
scroll to position [79, 0]
click at [656, 137] on textarea "workflow of cpr" at bounding box center [790, 155] width 696 height 58
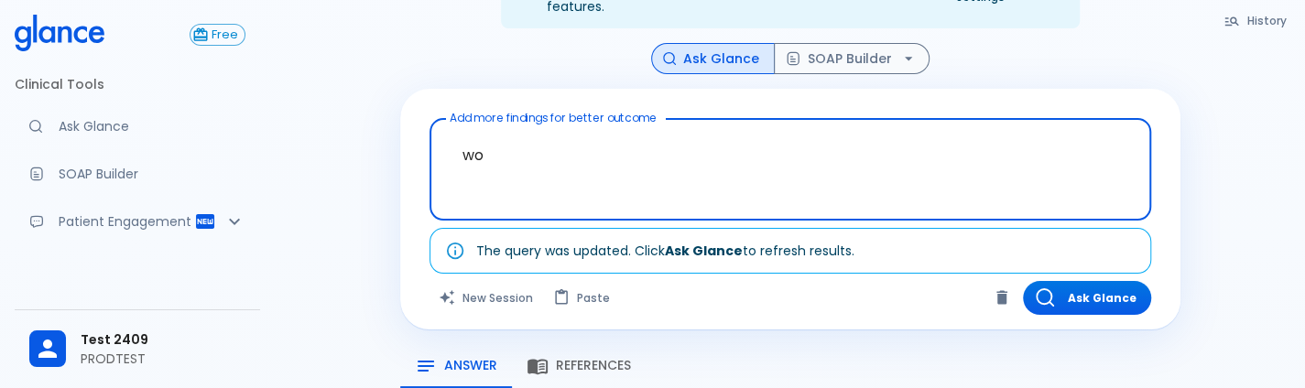
type textarea "w"
type textarea "guidelines of [MEDICAL_DATA]"
click at [674, 43] on button "Ask Glance" at bounding box center [713, 59] width 124 height 32
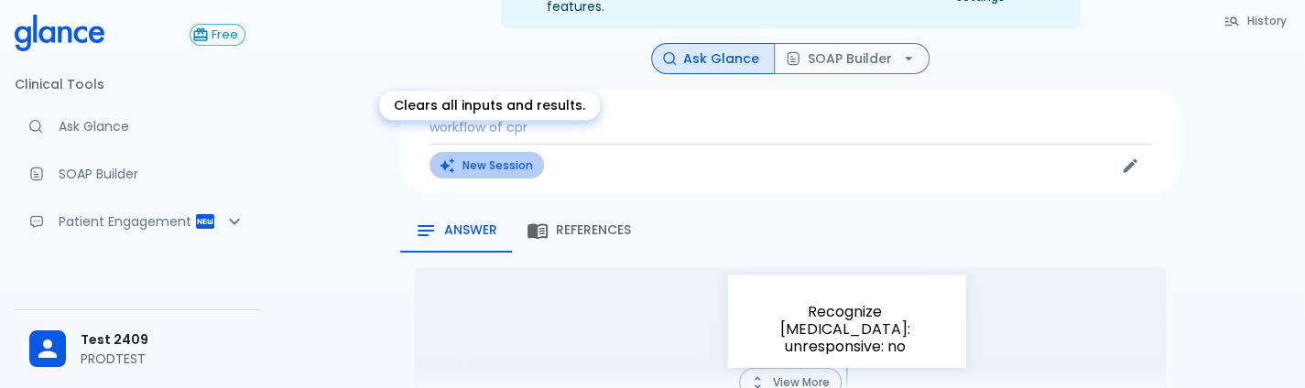
click at [461, 152] on button "New Session" at bounding box center [486, 165] width 114 height 27
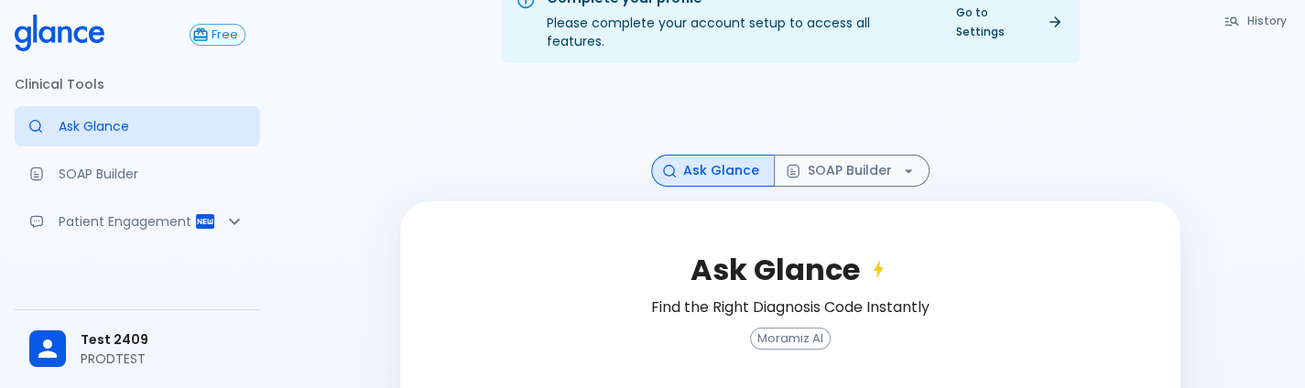
scroll to position [203, 0]
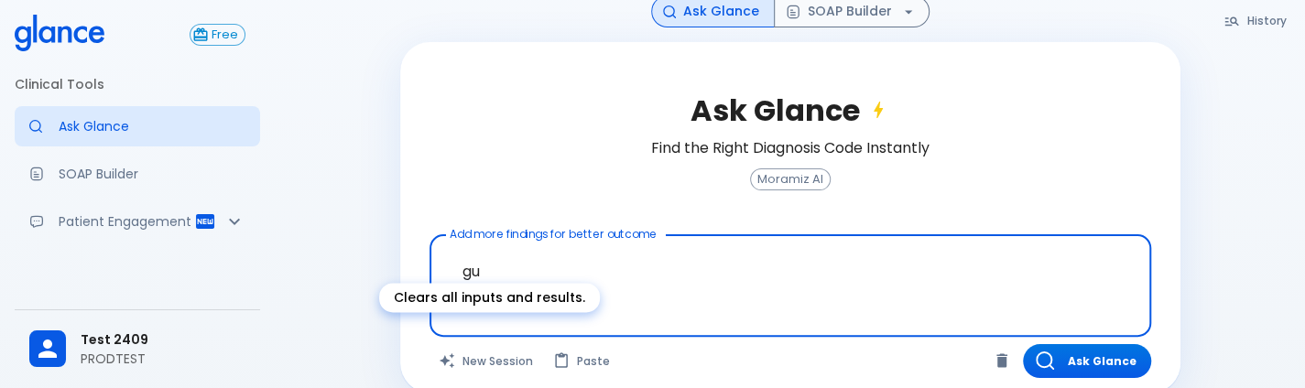
type textarea "g"
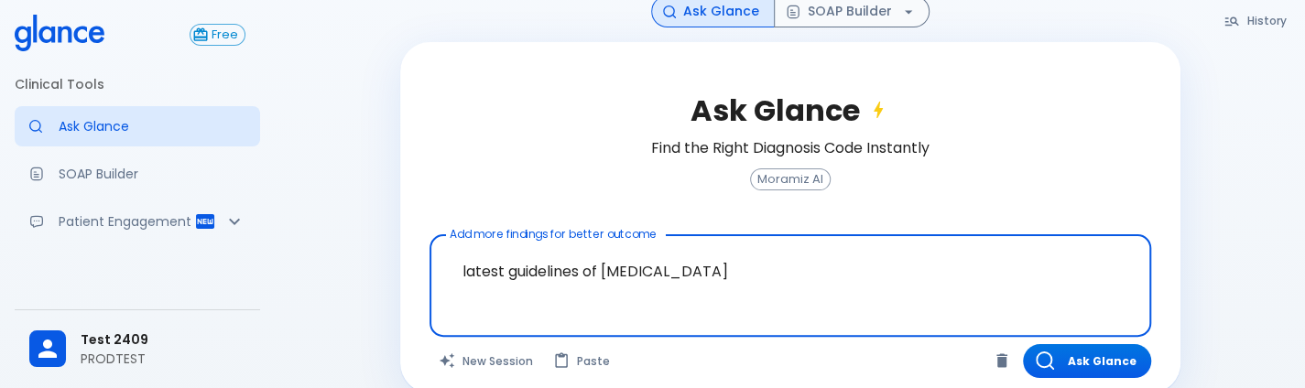
scroll to position [211, 0]
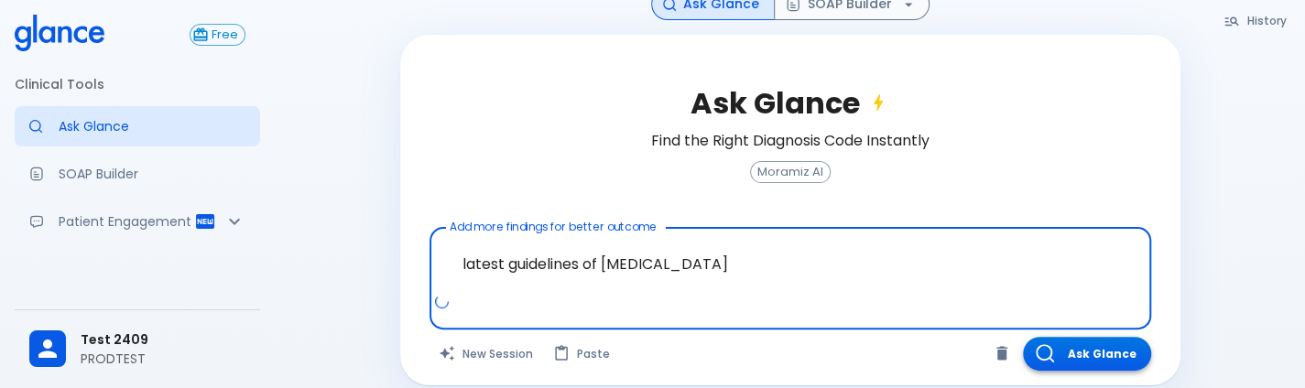
type textarea "latest guidelines of [MEDICAL_DATA]"
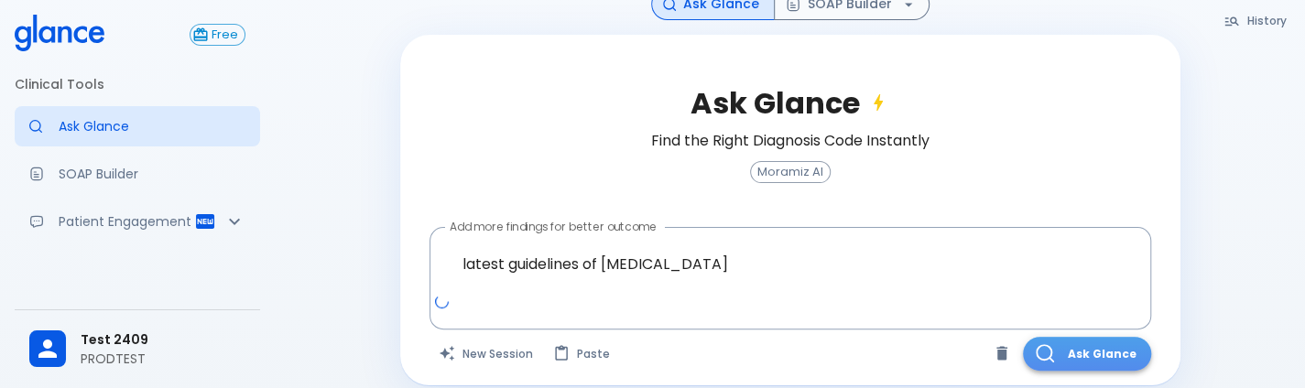
click at [1082, 344] on button "Ask Glance" at bounding box center [1087, 354] width 128 height 34
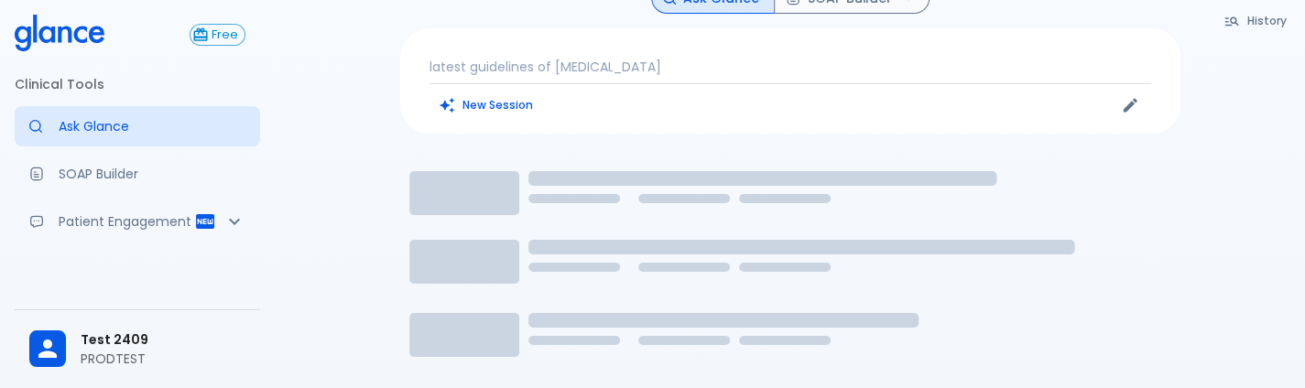
scroll to position [133, 0]
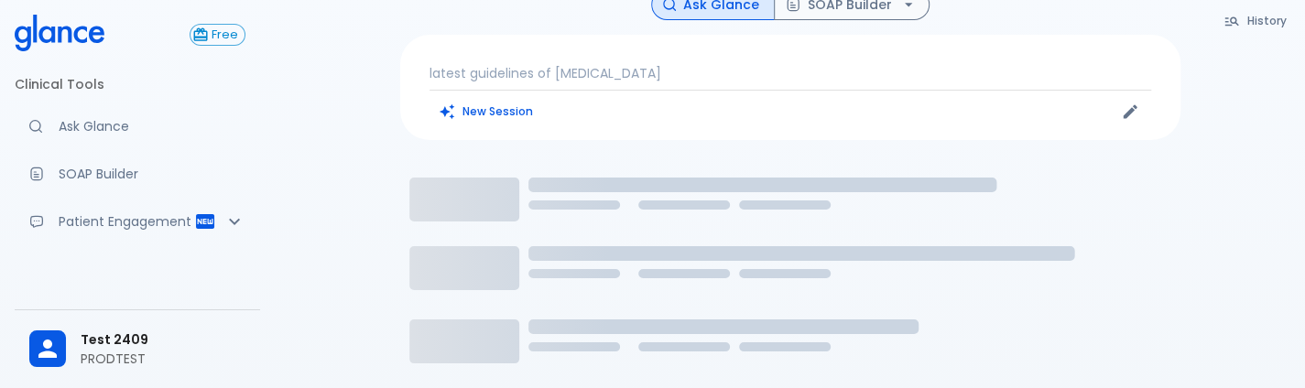
click at [852, 115] on div "latest guidelines of [MEDICAL_DATA] New Session" at bounding box center [790, 87] width 780 height 105
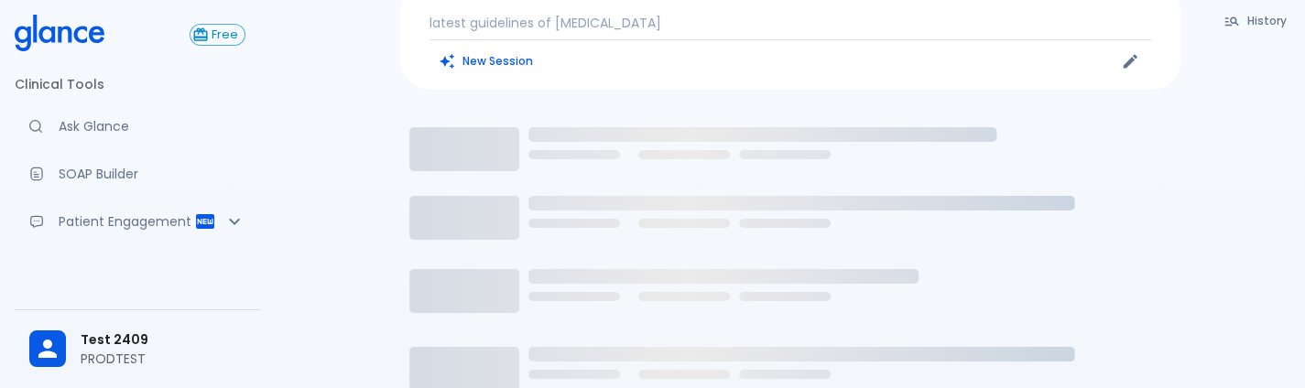
scroll to position [185, 0]
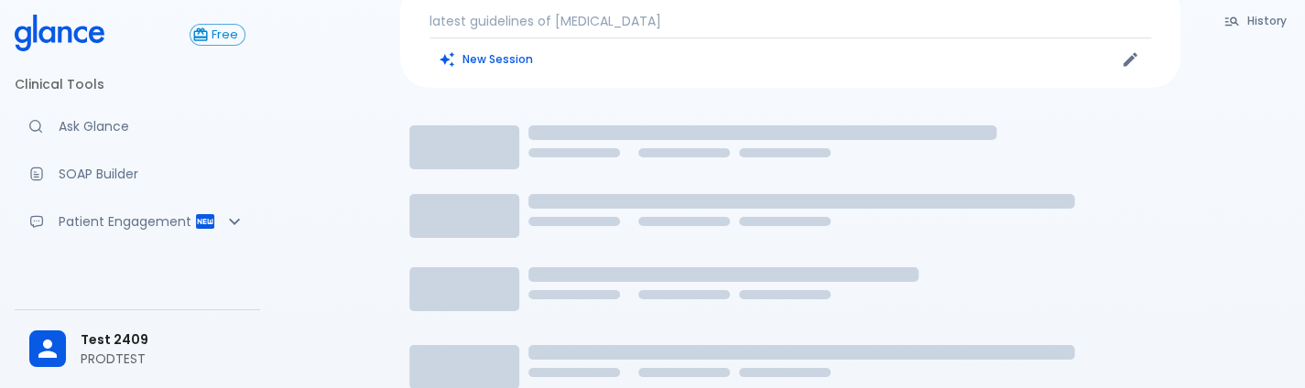
click at [1228, 168] on div "Complete your profile Please complete your account setup to access all features…" at bounding box center [790, 208] width 1030 height 787
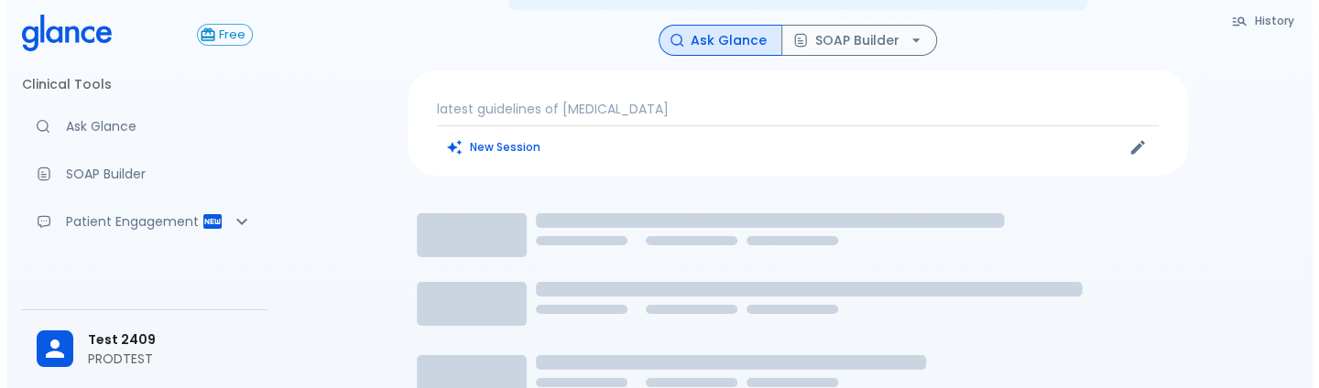
scroll to position [378, 0]
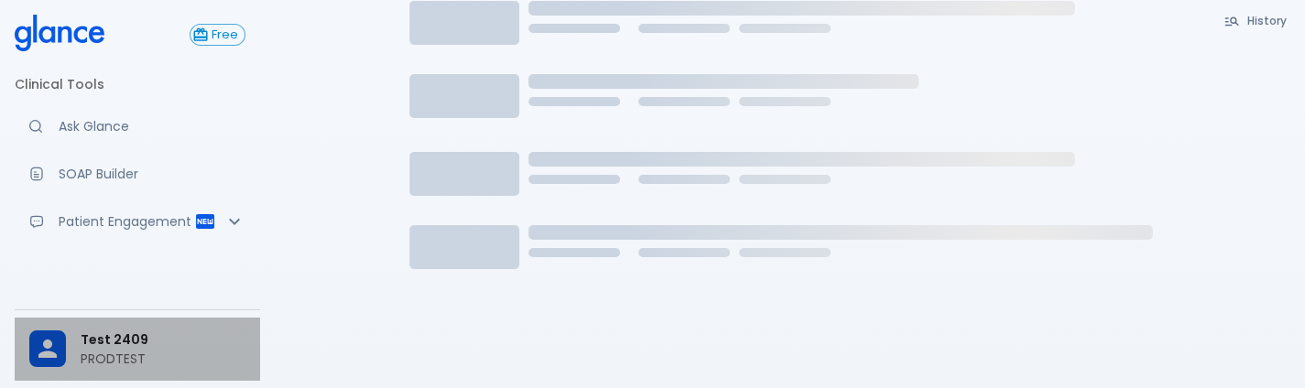
click at [145, 343] on span "Test 2409" at bounding box center [163, 340] width 165 height 19
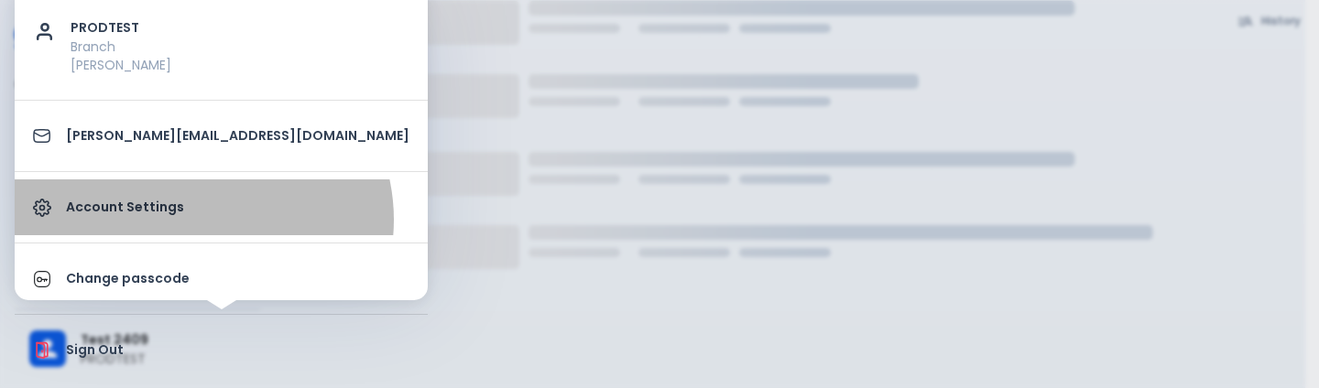
click at [201, 219] on link "Account Settings" at bounding box center [221, 207] width 413 height 56
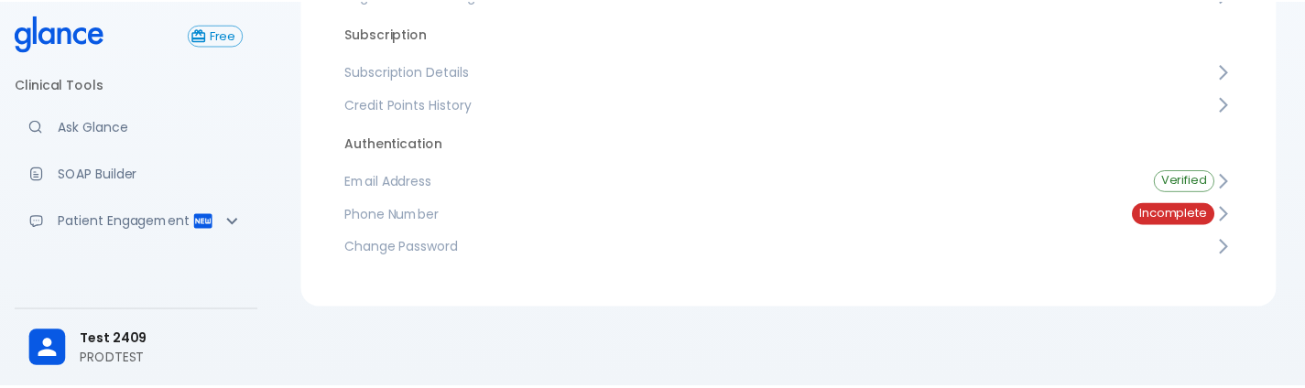
scroll to position [328, 0]
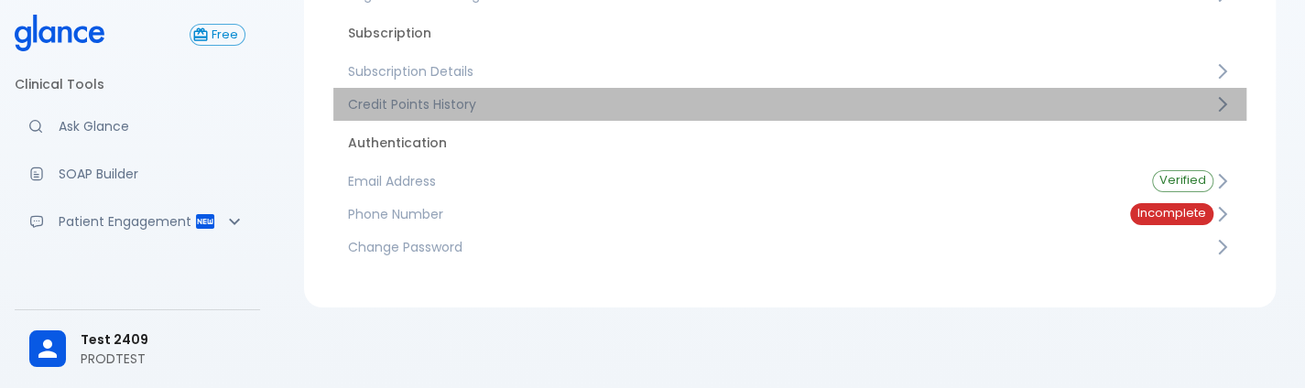
click at [518, 107] on span "Credit Points History" at bounding box center [780, 104] width 865 height 18
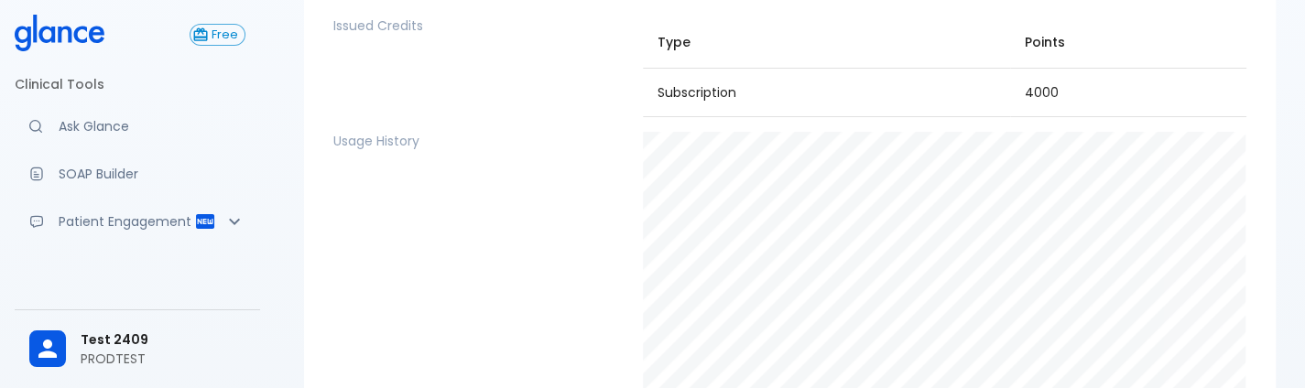
scroll to position [291, 0]
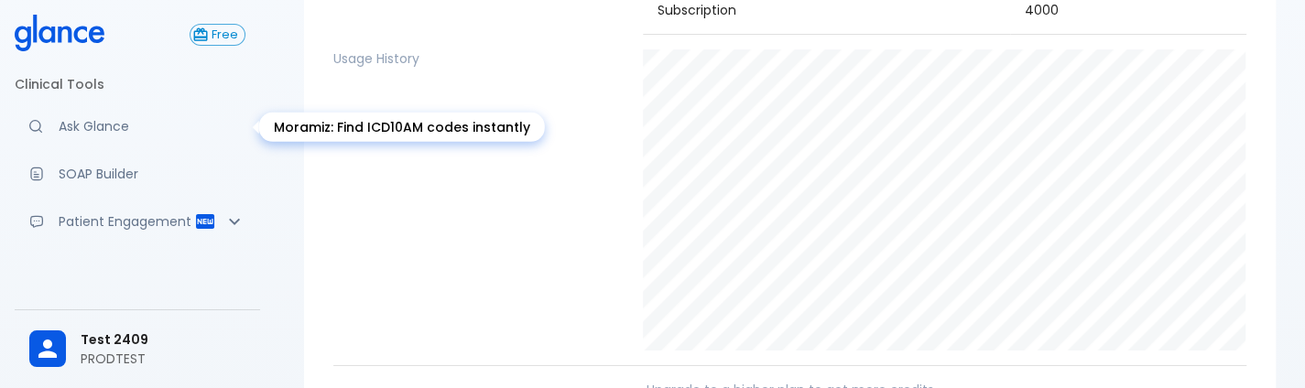
click at [108, 127] on p "Ask Glance" at bounding box center [152, 126] width 187 height 18
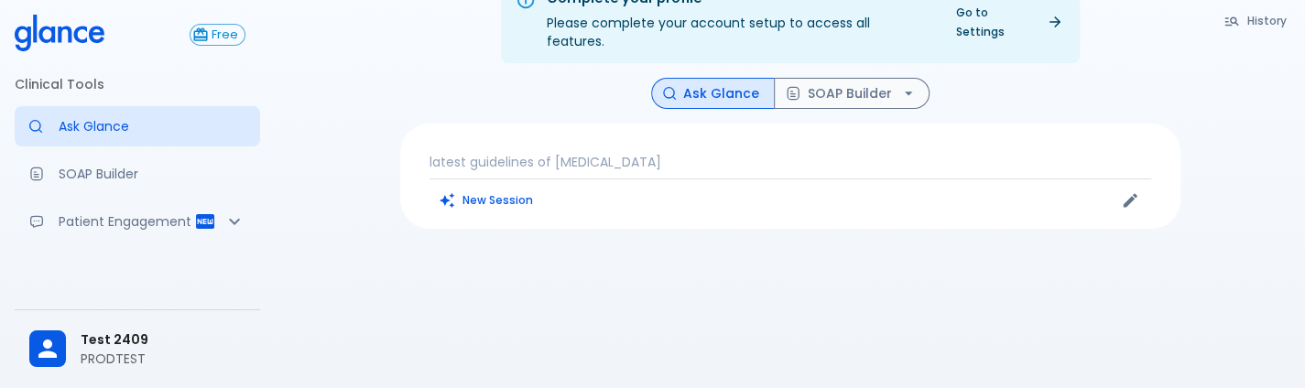
click at [108, 127] on p "Ask Glance" at bounding box center [152, 126] width 187 height 18
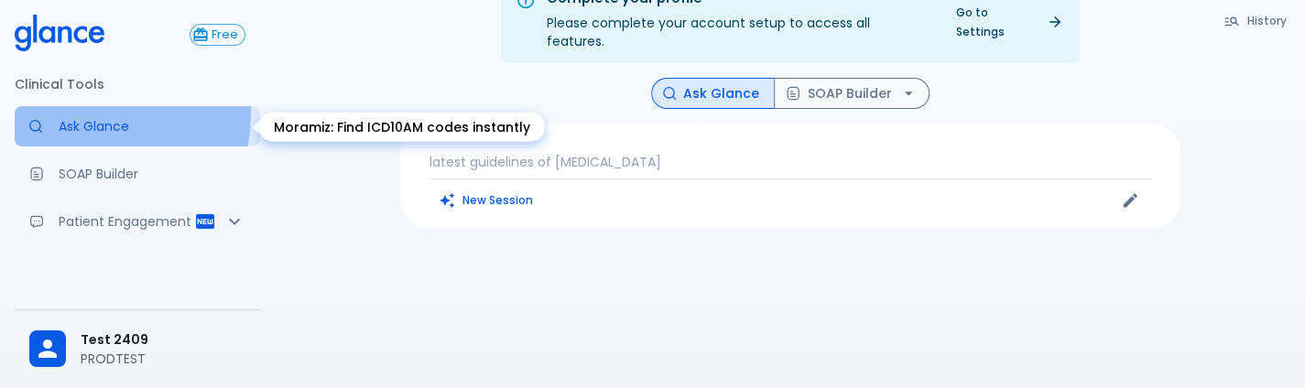
click at [78, 113] on link "Ask Glance" at bounding box center [137, 126] width 245 height 40
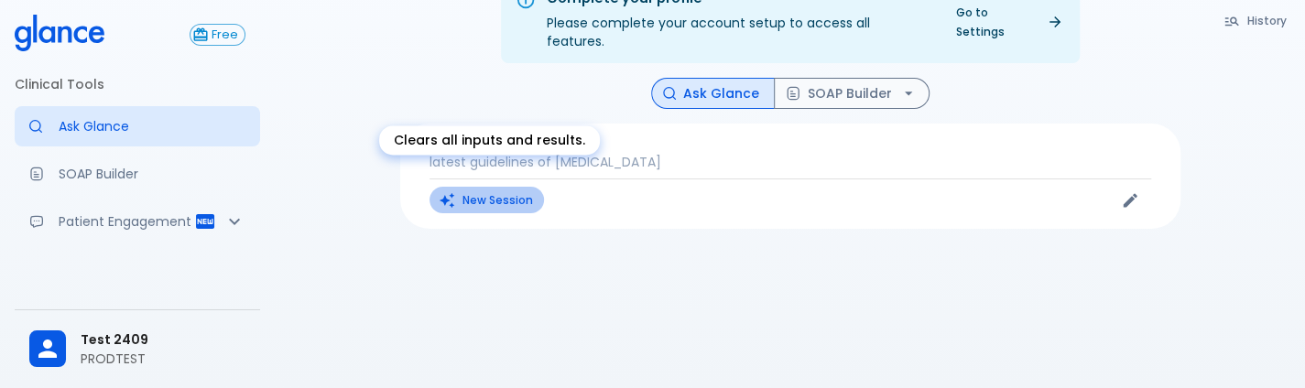
click at [503, 187] on button "New Session" at bounding box center [486, 200] width 114 height 27
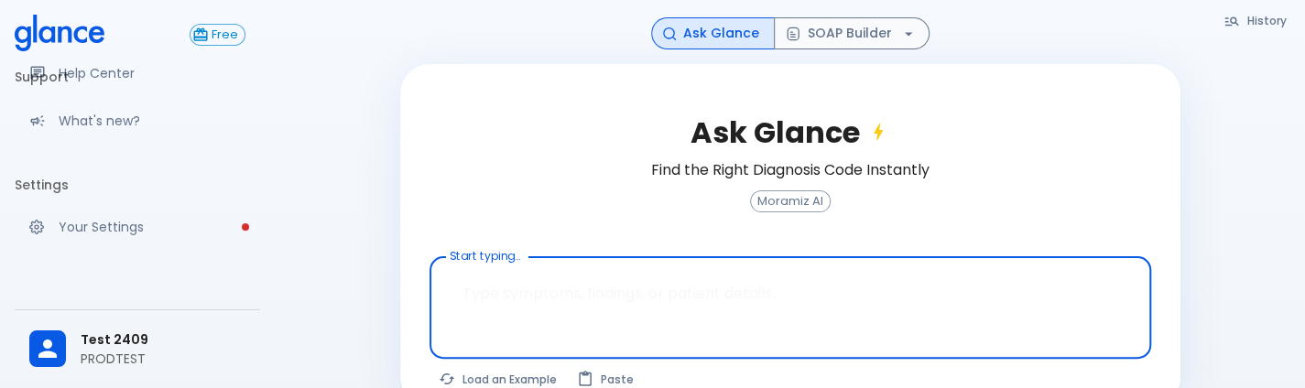
scroll to position [187, 0]
